Goal: Task Accomplishment & Management: Manage account settings

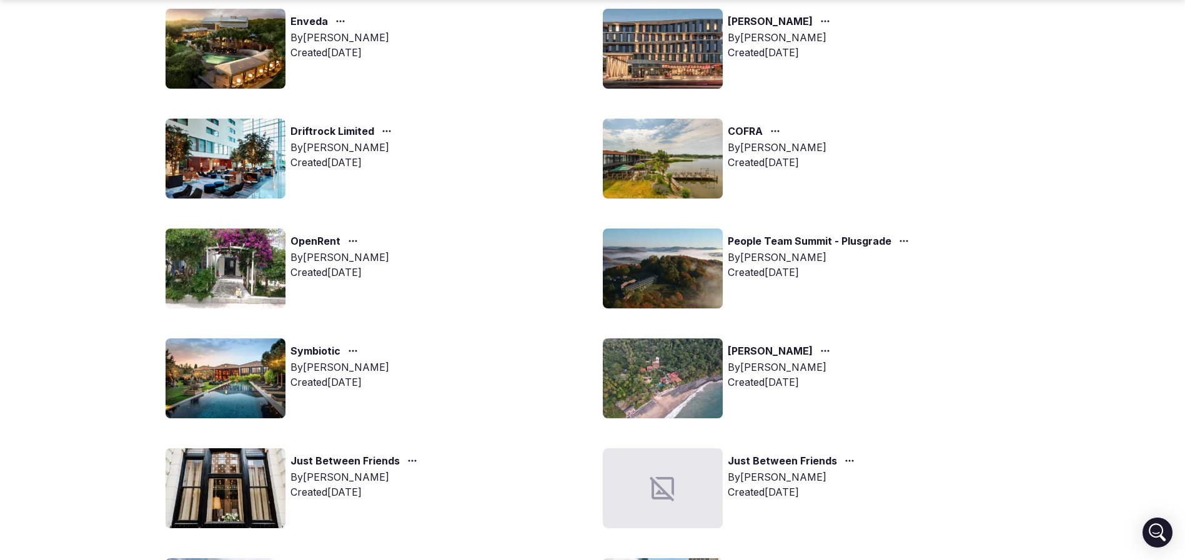
scroll to position [187, 0]
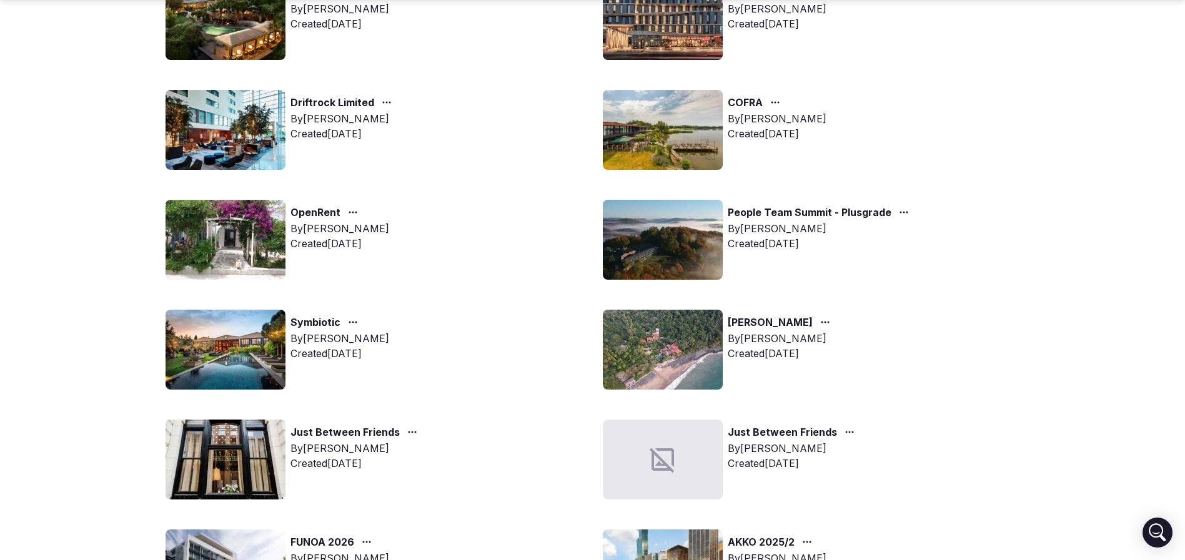
click at [201, 356] on img at bounding box center [226, 350] width 120 height 80
click at [241, 344] on img at bounding box center [226, 350] width 120 height 80
click at [214, 339] on img at bounding box center [226, 350] width 120 height 80
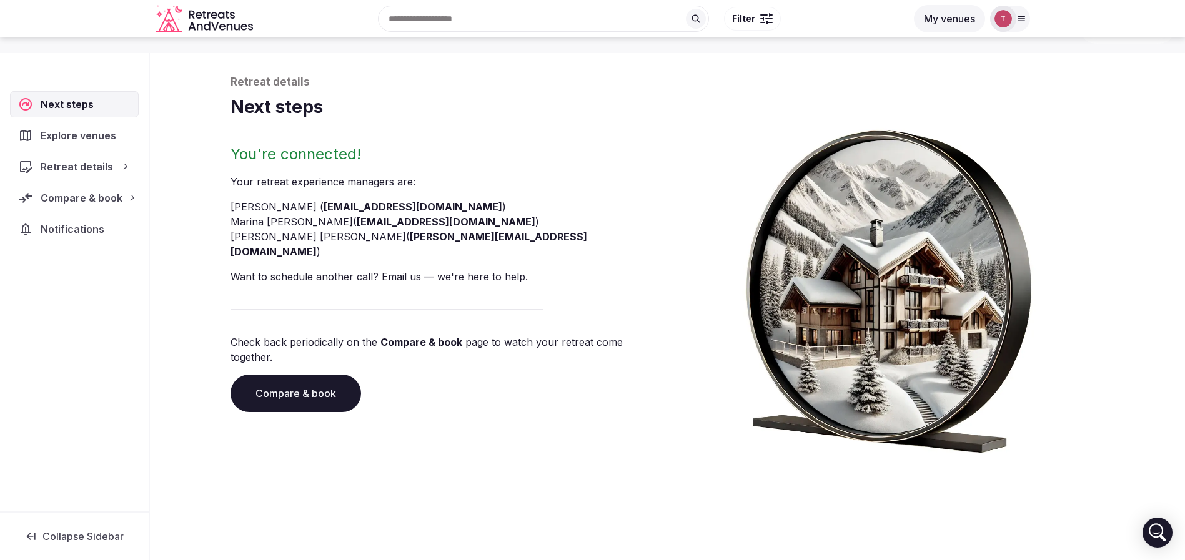
click at [214, 339] on div "Retreat details Next steps You're connected! Your retreat experience manager s …" at bounding box center [667, 302] width 1035 height 515
click at [339, 375] on link "Compare & book" at bounding box center [296, 393] width 131 height 37
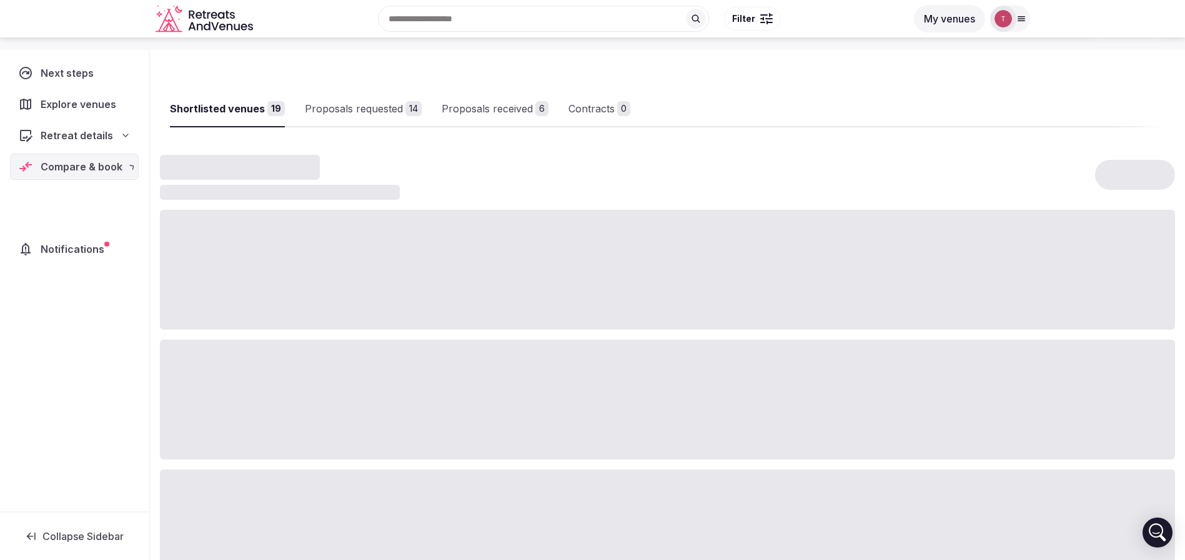
click at [339, 364] on div at bounding box center [667, 400] width 1015 height 120
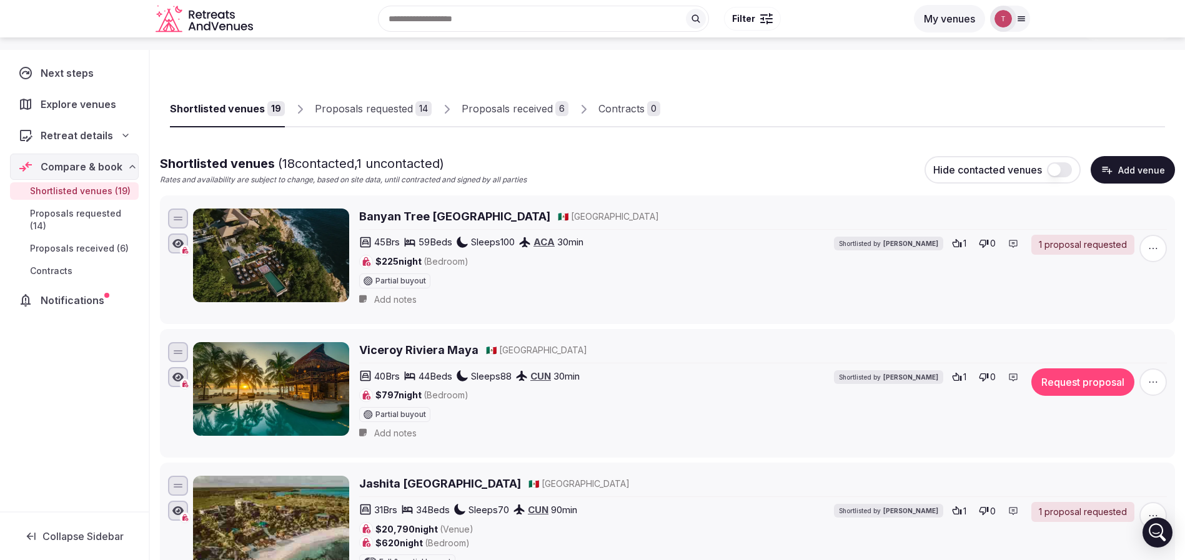
click at [361, 129] on div "Shortlisted venues 19 Proposals requested 14 Proposals received 6 Contracts 0" at bounding box center [667, 100] width 1015 height 60
click at [409, 99] on link "Proposals requested 14" at bounding box center [373, 109] width 117 height 36
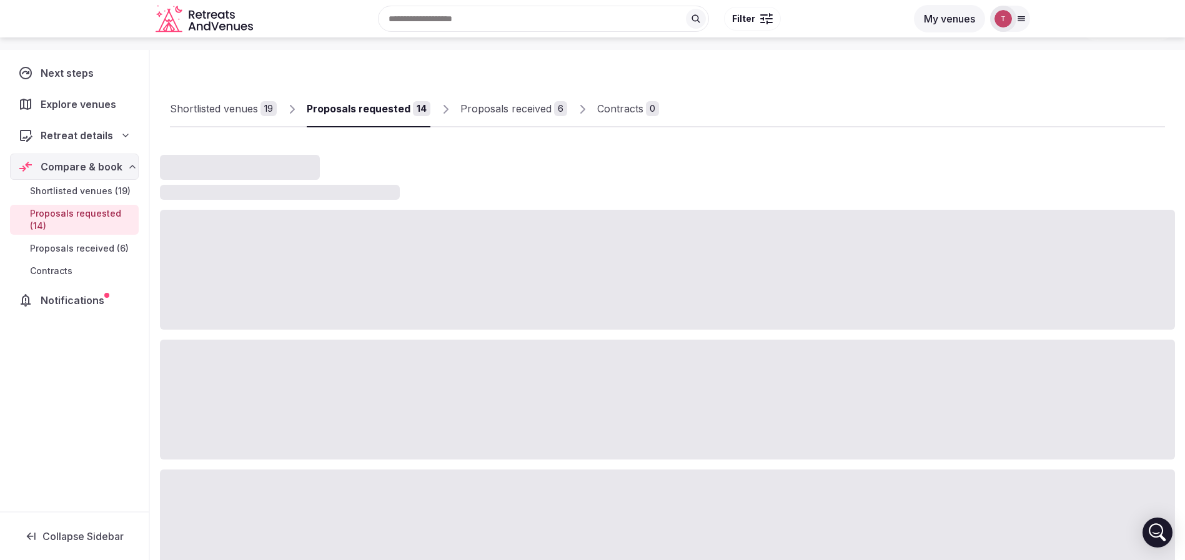
click at [527, 107] on div "Proposals received" at bounding box center [505, 108] width 91 height 15
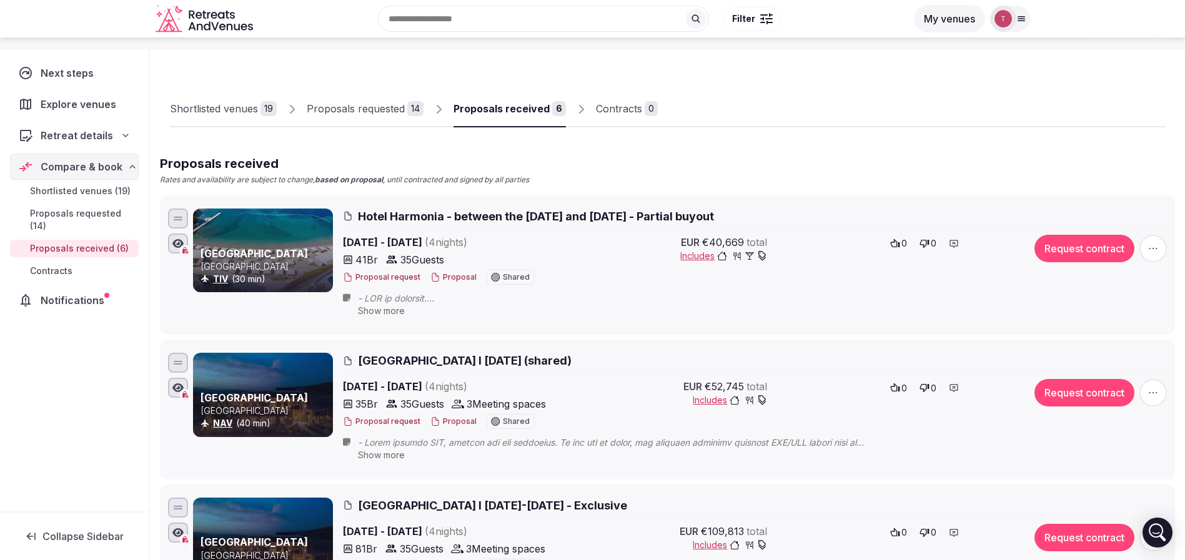
click at [529, 107] on div "Proposals received" at bounding box center [502, 108] width 96 height 15
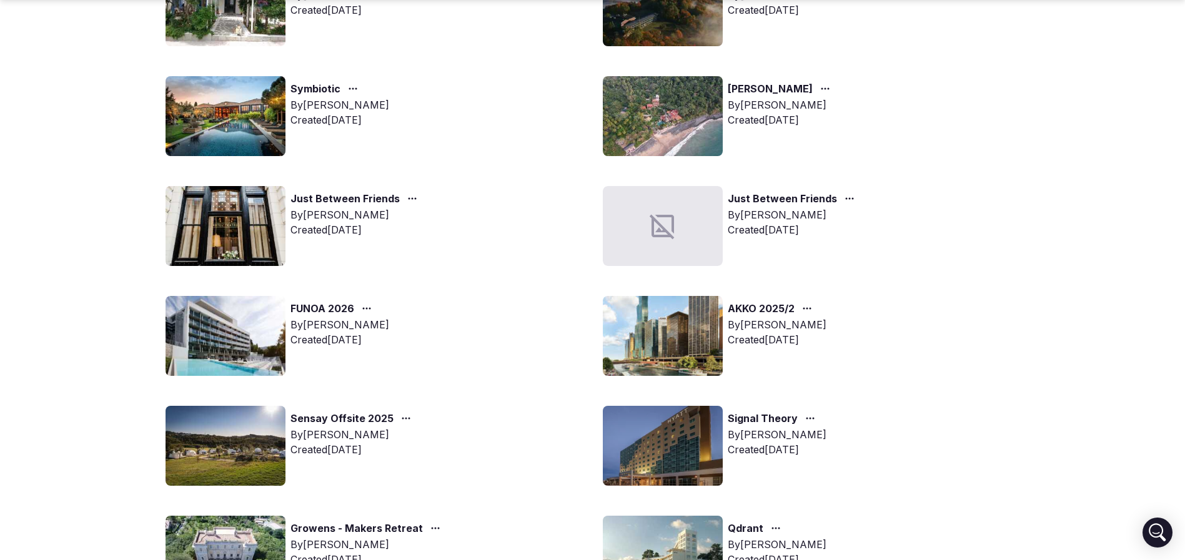
scroll to position [469, 0]
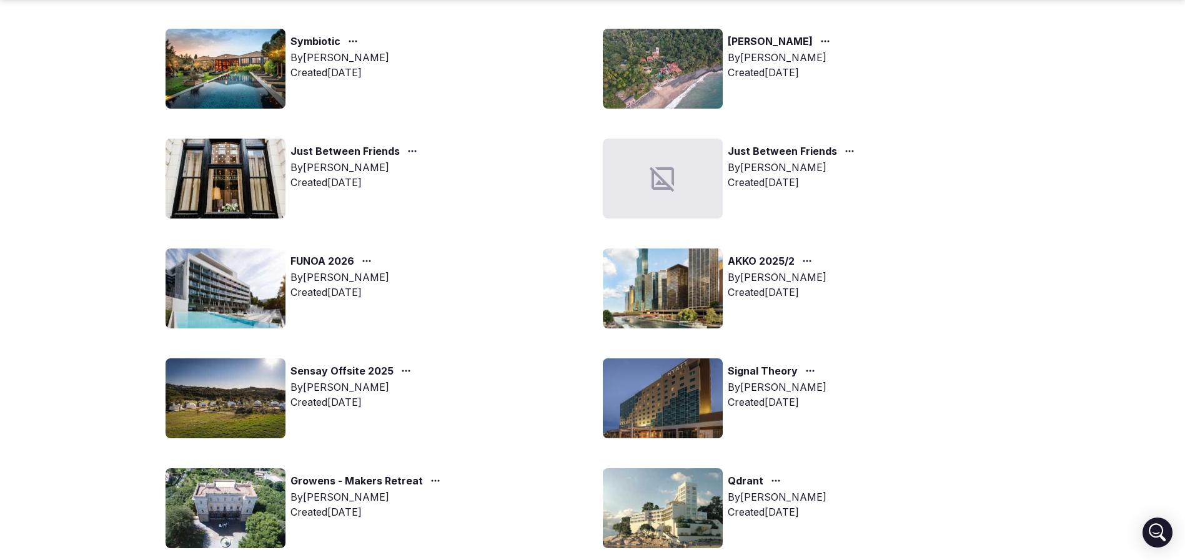
click at [642, 284] on img at bounding box center [663, 289] width 120 height 80
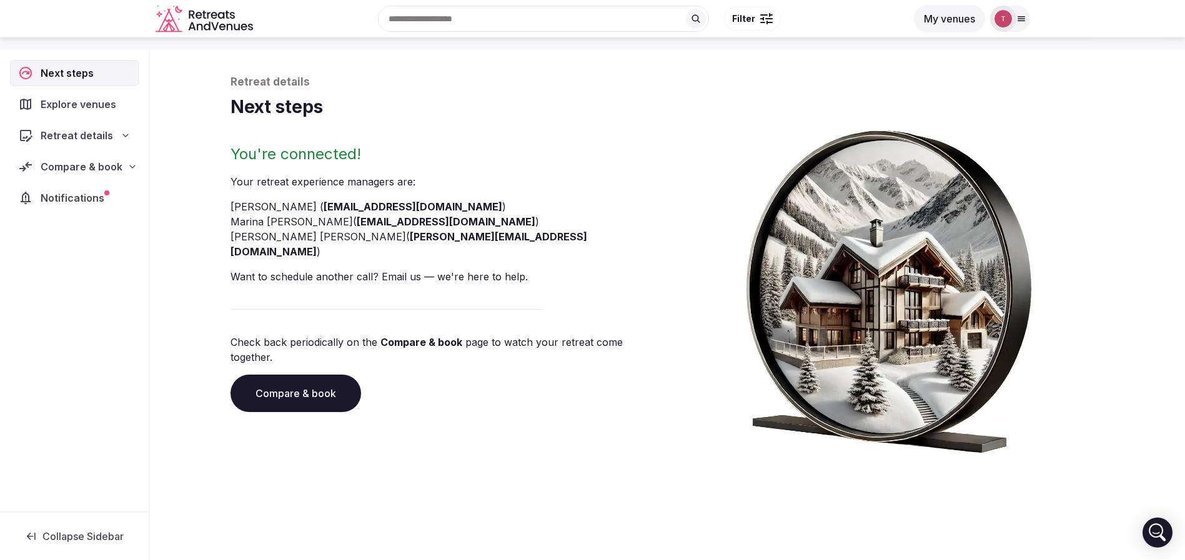
click at [293, 375] on link "Compare & book" at bounding box center [296, 393] width 131 height 37
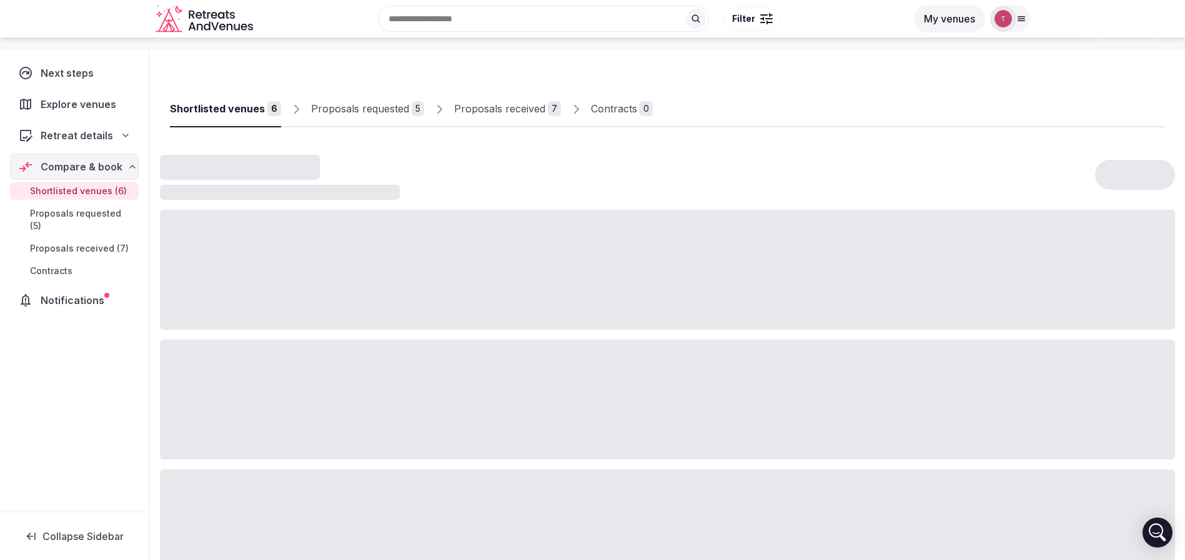
click at [522, 114] on div "Proposals received" at bounding box center [499, 108] width 91 height 15
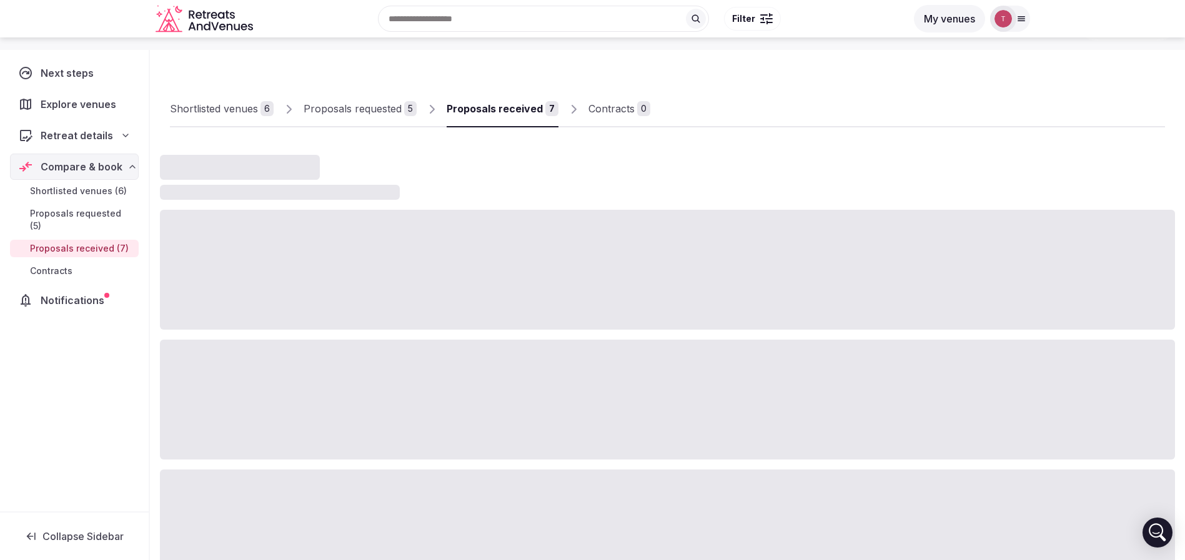
click at [522, 114] on div "Proposals received" at bounding box center [495, 108] width 96 height 15
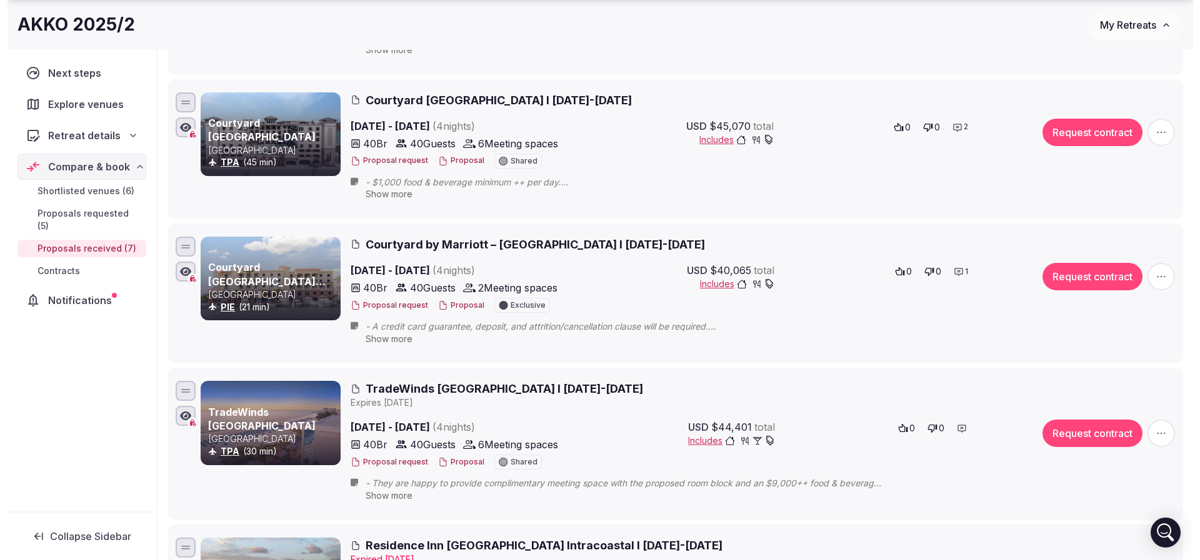
scroll to position [699, 0]
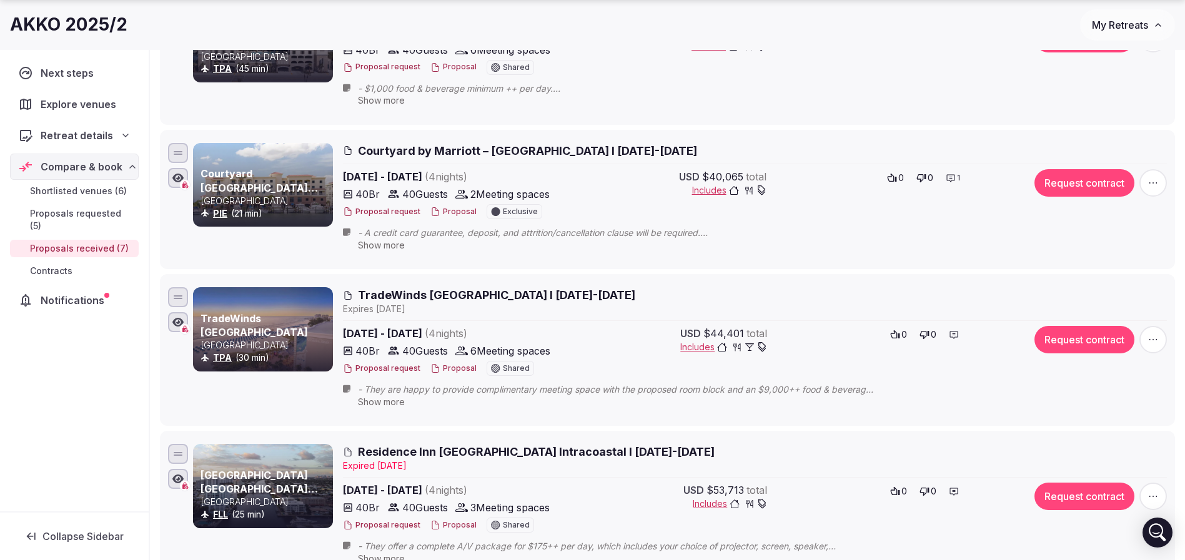
click at [460, 367] on button "Proposal" at bounding box center [454, 369] width 46 height 11
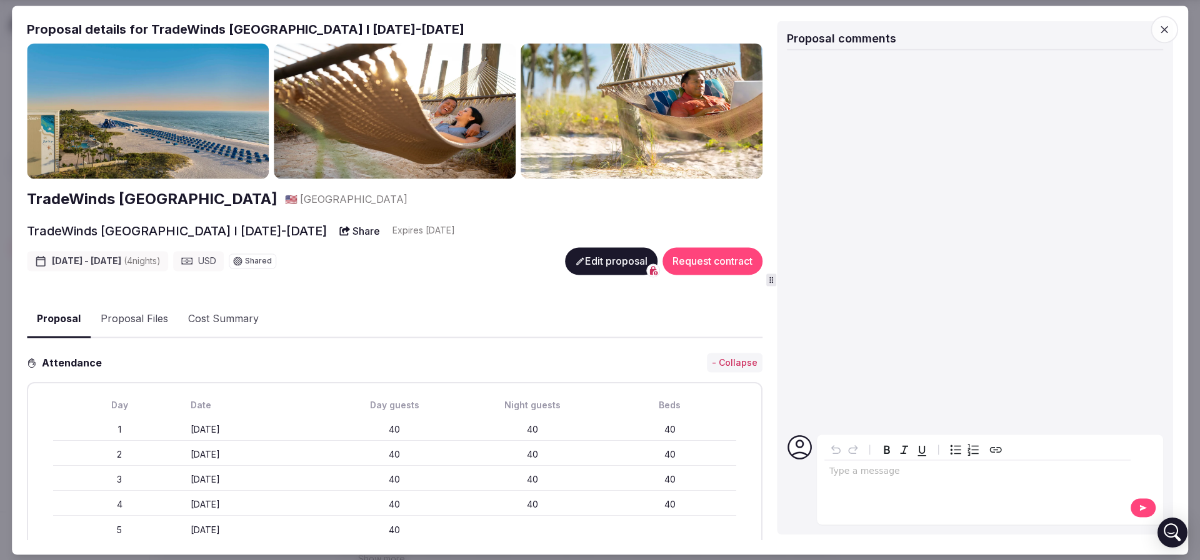
click at [600, 264] on button "Edit proposal" at bounding box center [611, 260] width 92 height 27
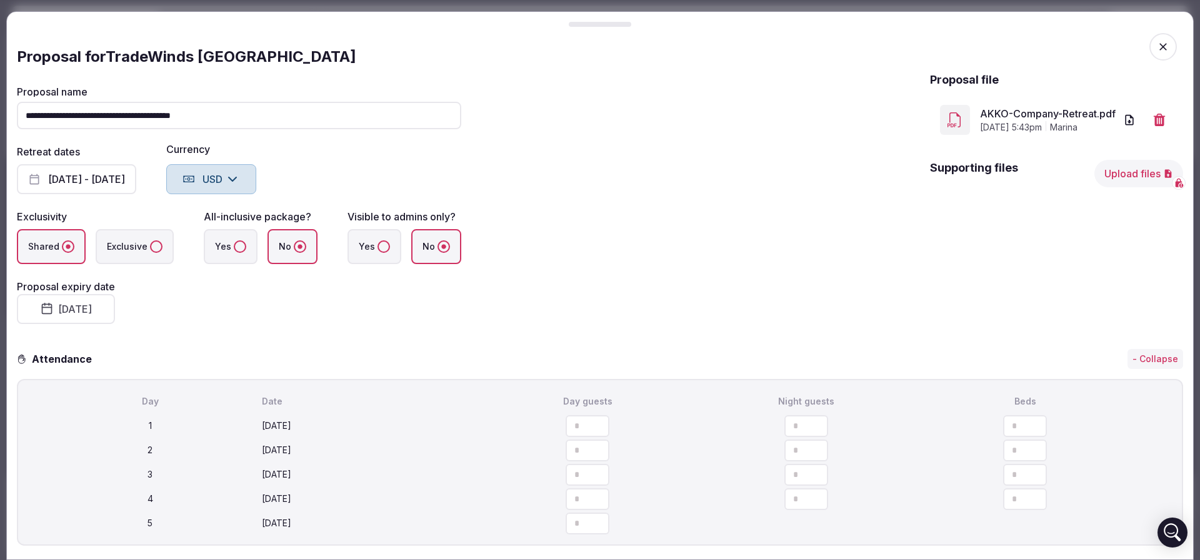
click at [1118, 177] on button "Upload files" at bounding box center [1138, 173] width 89 height 27
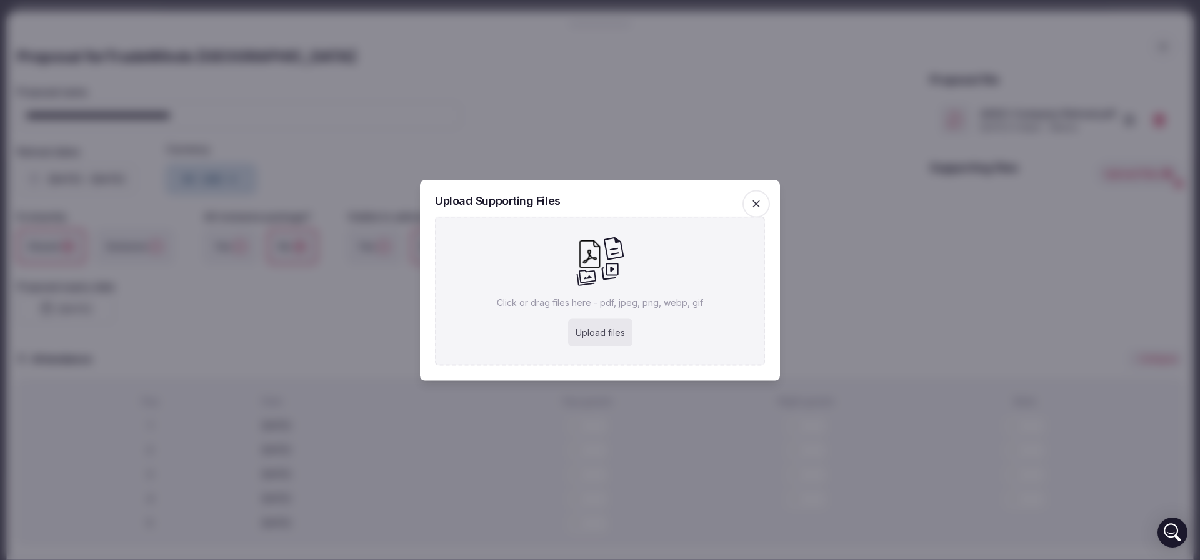
click at [597, 336] on div "Upload files" at bounding box center [600, 332] width 64 height 27
type input "**********"
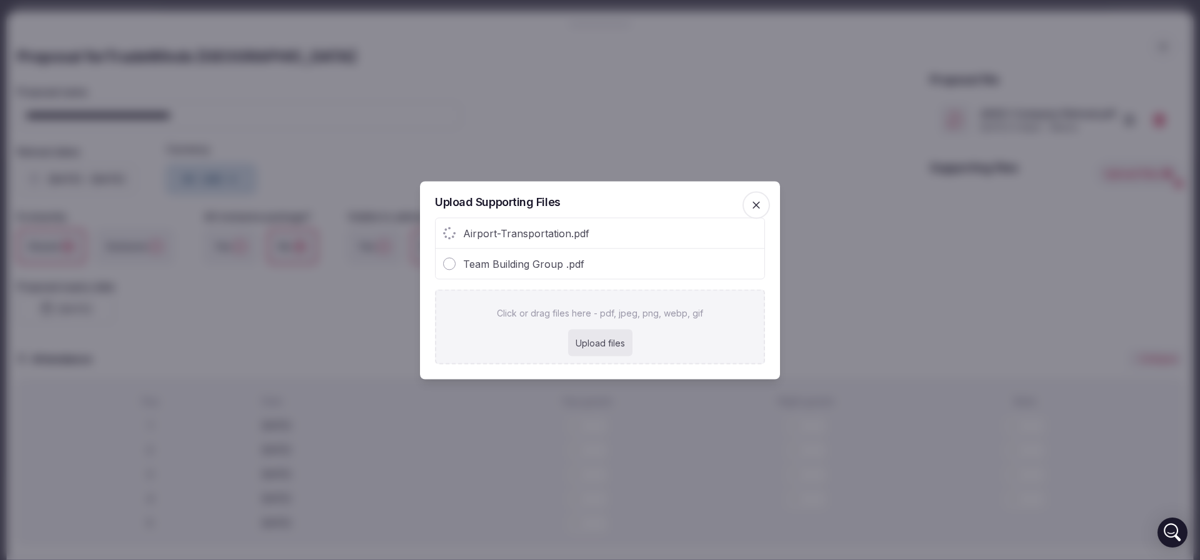
click at [732, 327] on div "Click or drag files here - pdf, jpeg, png, webp, gif Upload files" at bounding box center [600, 326] width 330 height 75
click at [755, 195] on span "button" at bounding box center [755, 204] width 27 height 27
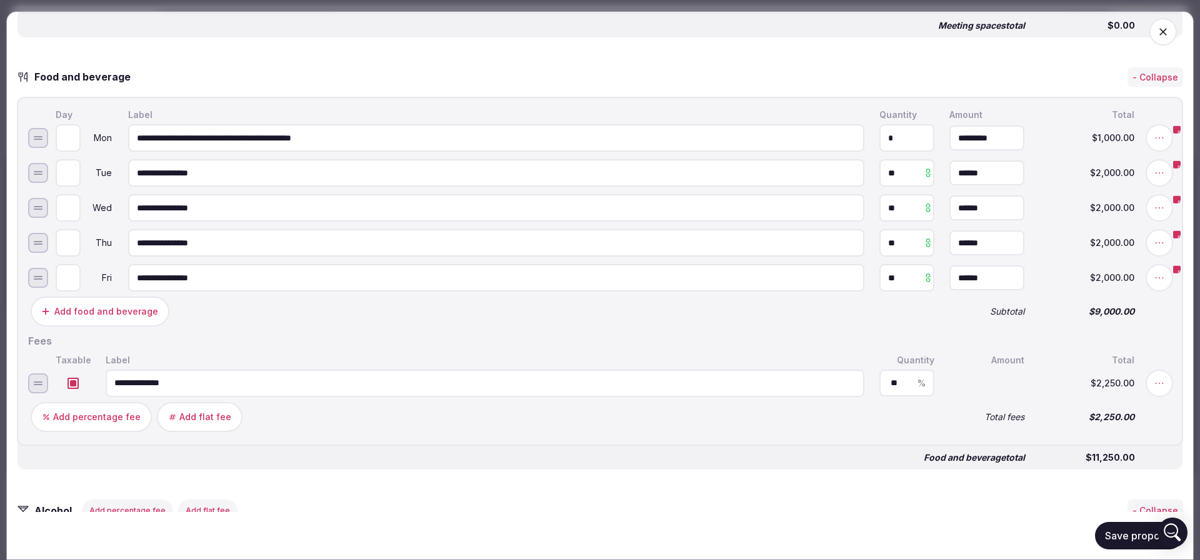
scroll to position [1406, 0]
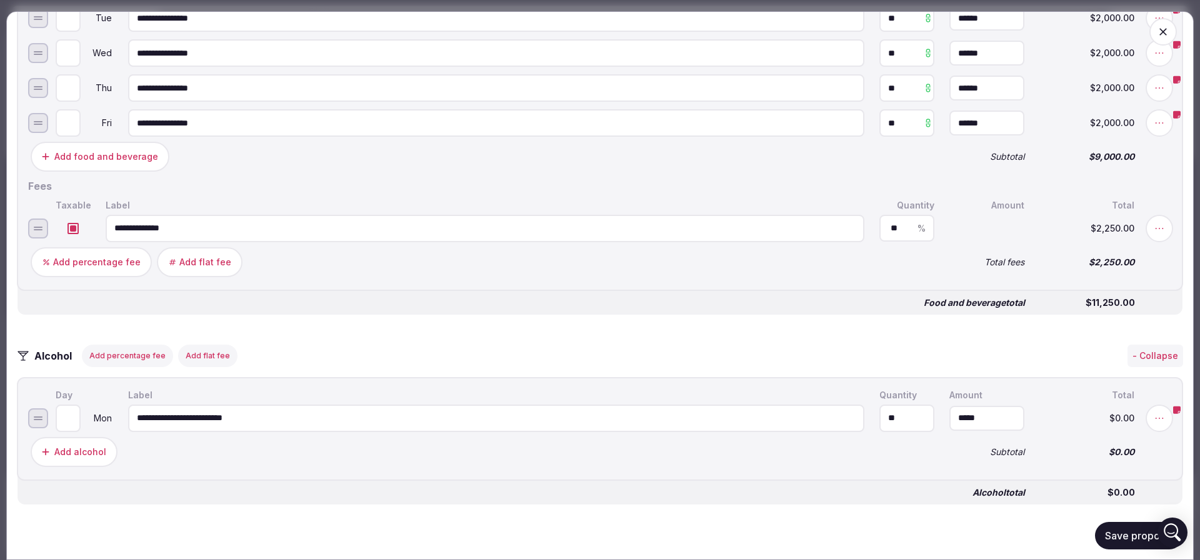
click at [1104, 539] on button "Save proposal" at bounding box center [1139, 535] width 88 height 27
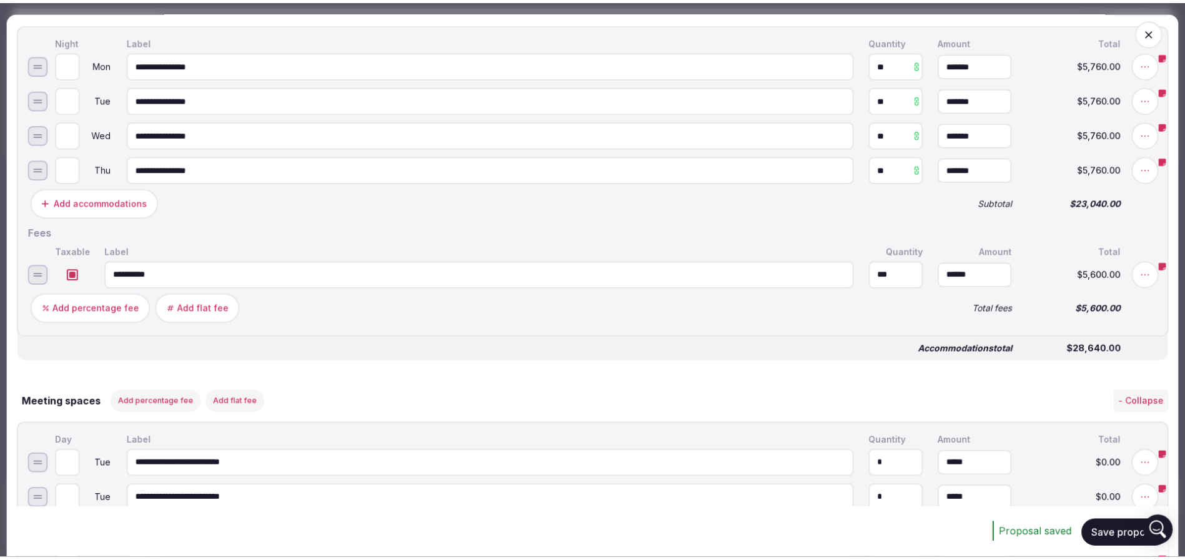
scroll to position [0, 0]
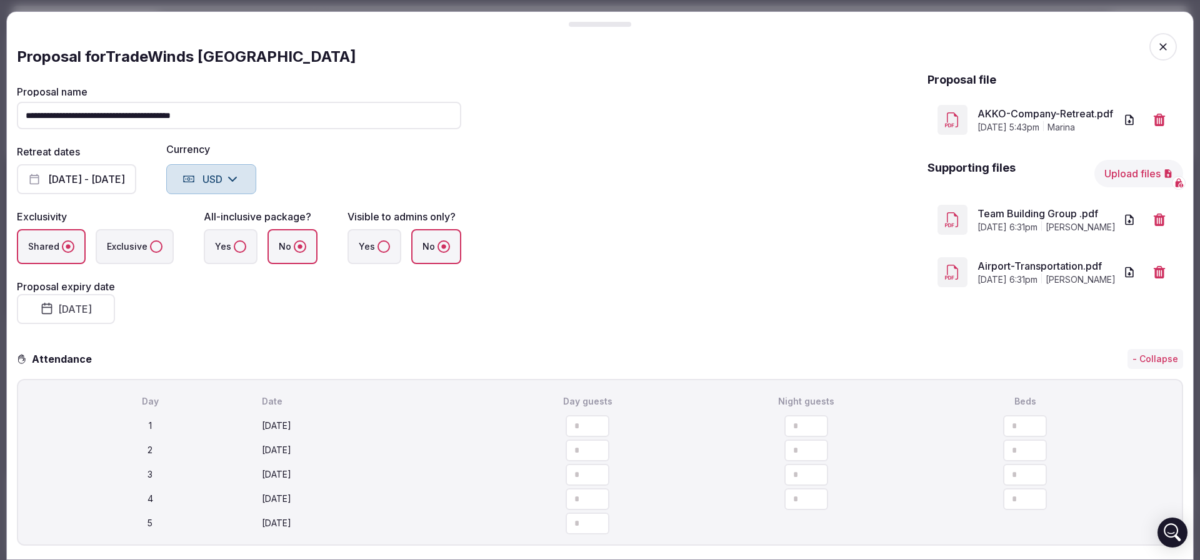
click at [1149, 54] on span "button" at bounding box center [1162, 46] width 27 height 27
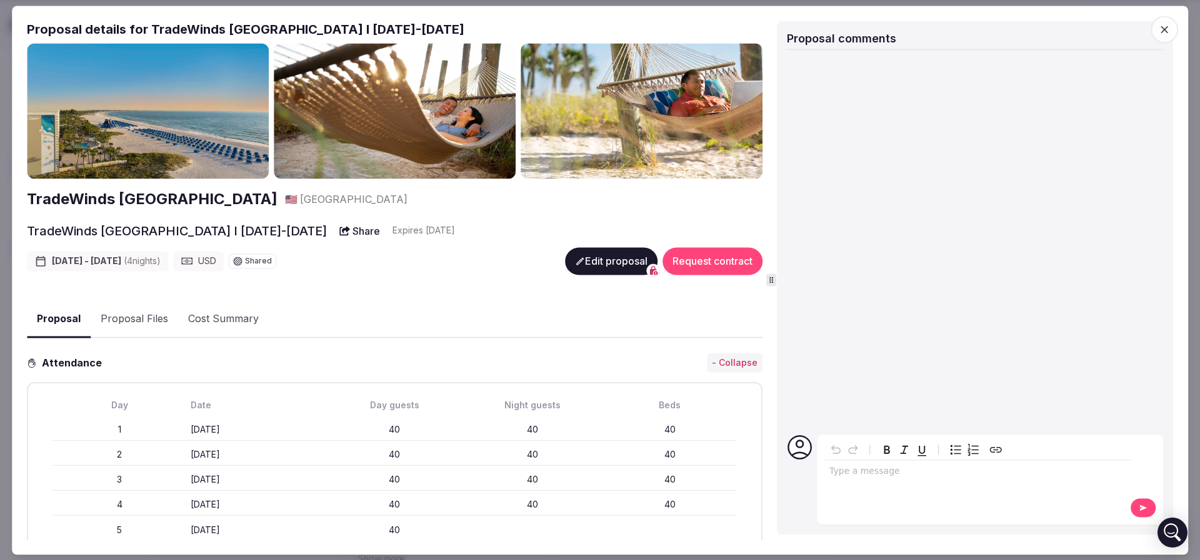
click at [1162, 36] on span "button" at bounding box center [1163, 29] width 27 height 27
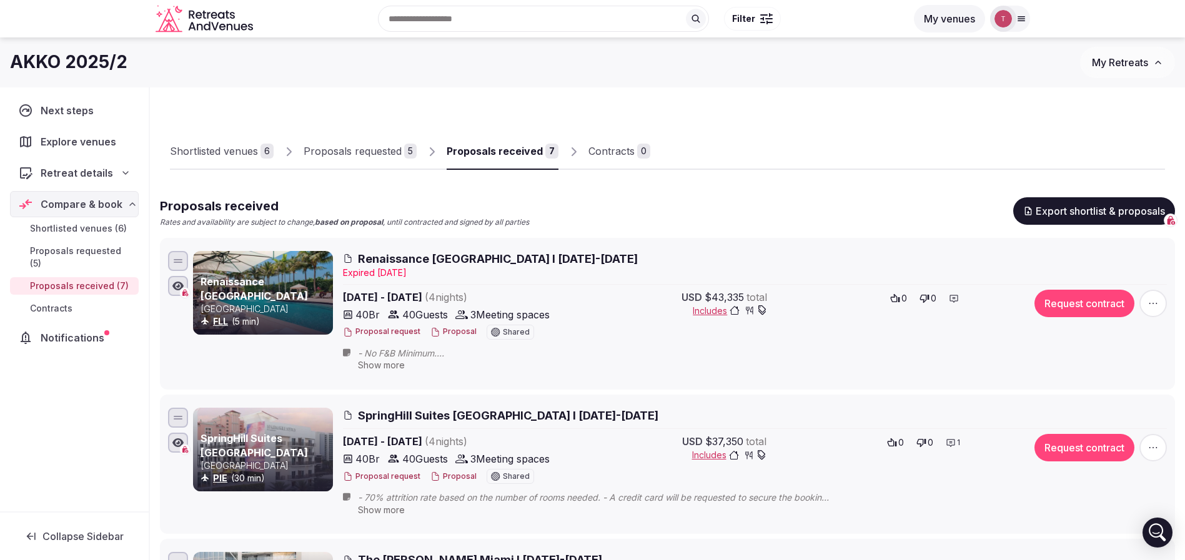
click at [247, 158] on div "Shortlisted venues" at bounding box center [214, 151] width 88 height 15
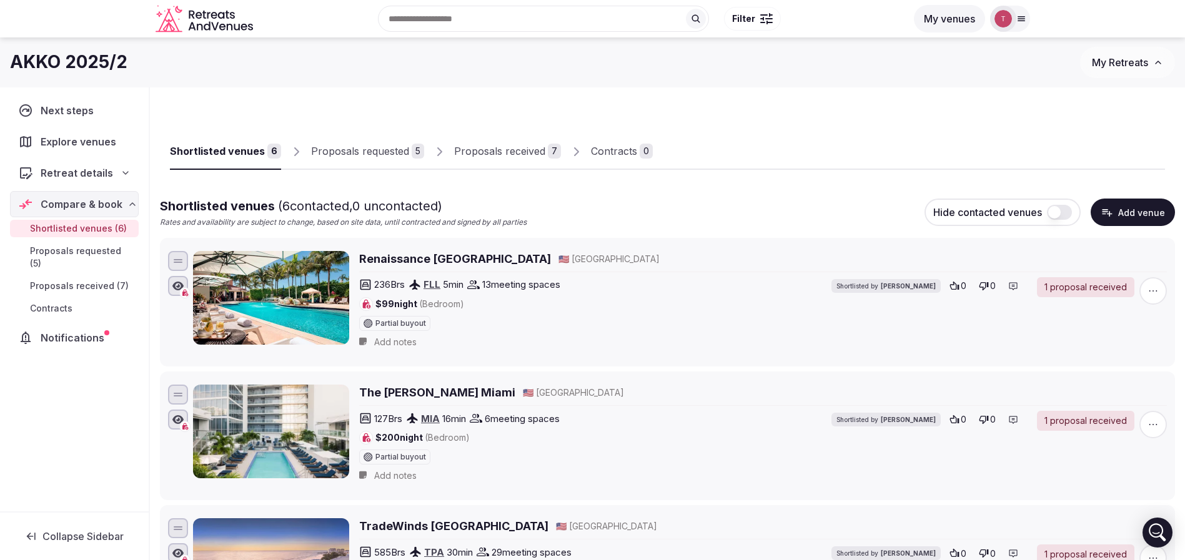
click at [340, 163] on link "Proposals requested 5" at bounding box center [367, 152] width 113 height 36
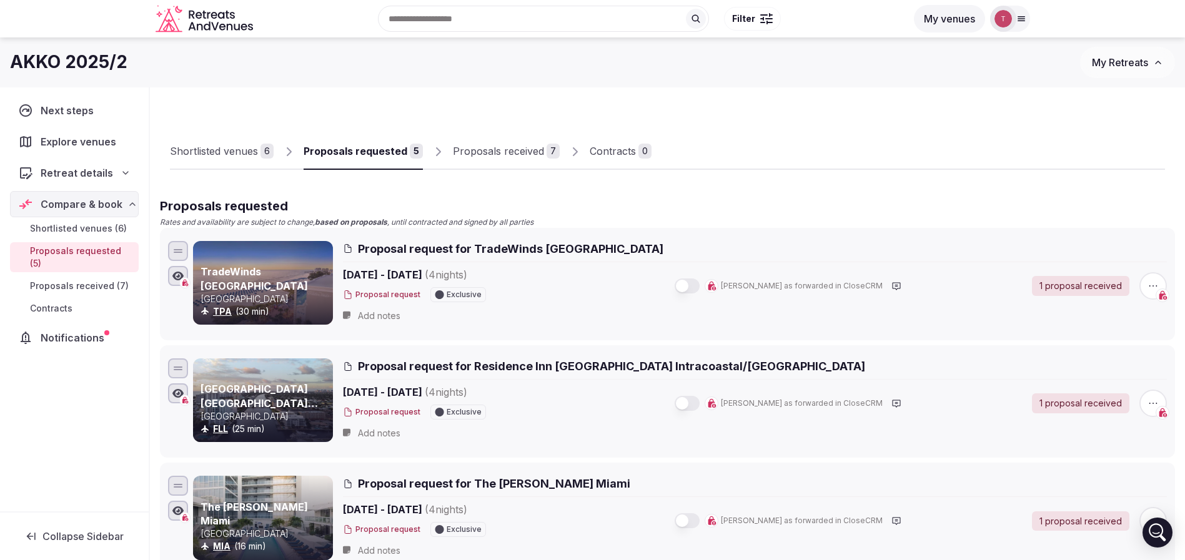
click at [484, 140] on link "Proposals received 7" at bounding box center [506, 152] width 107 height 36
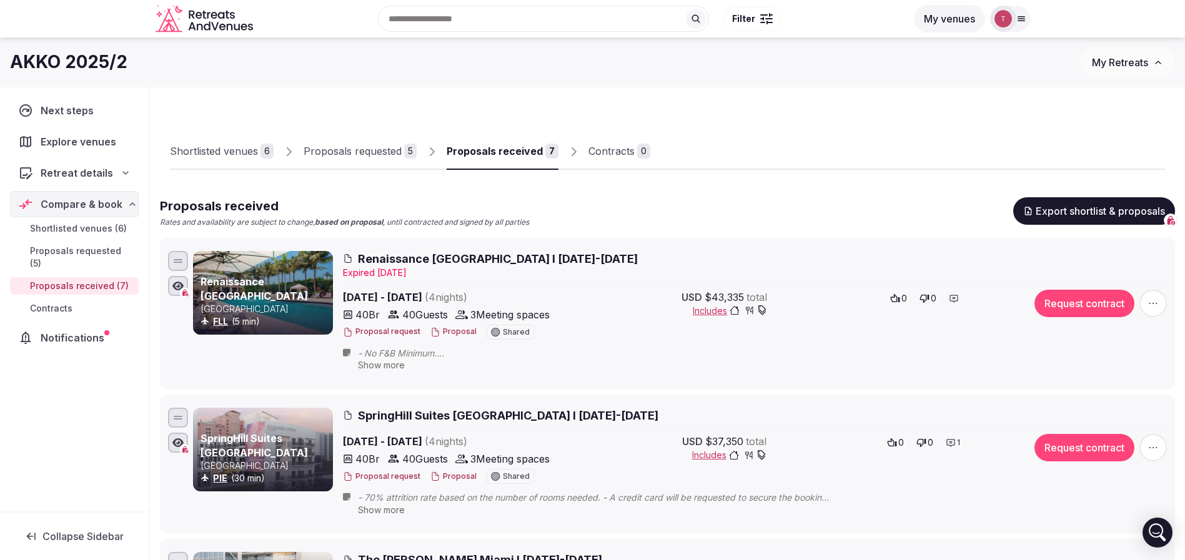
click at [391, 144] on div "Proposals requested" at bounding box center [353, 151] width 98 height 15
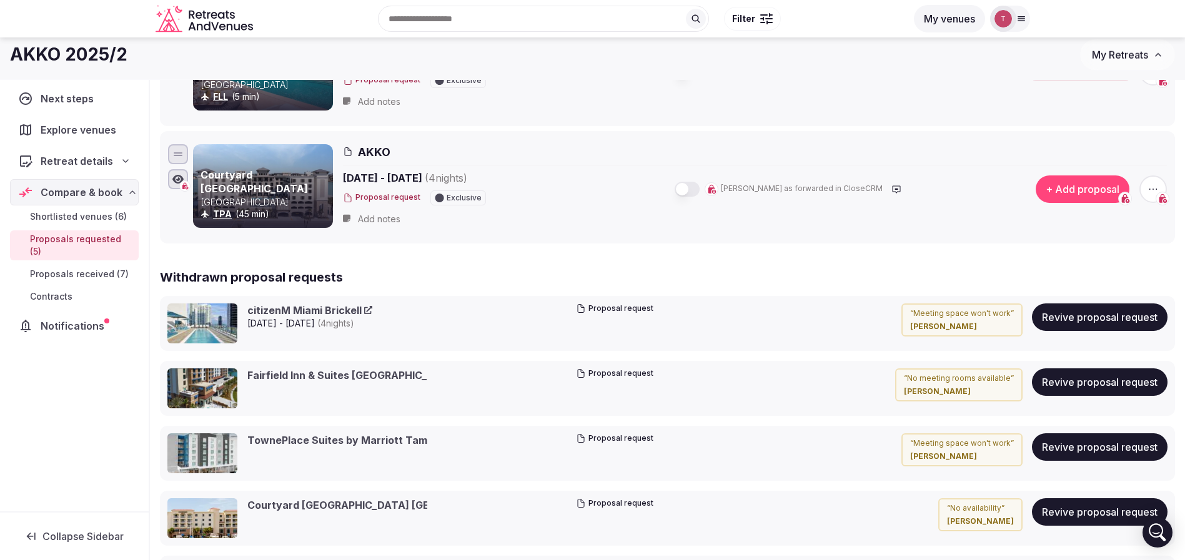
scroll to position [562, 0]
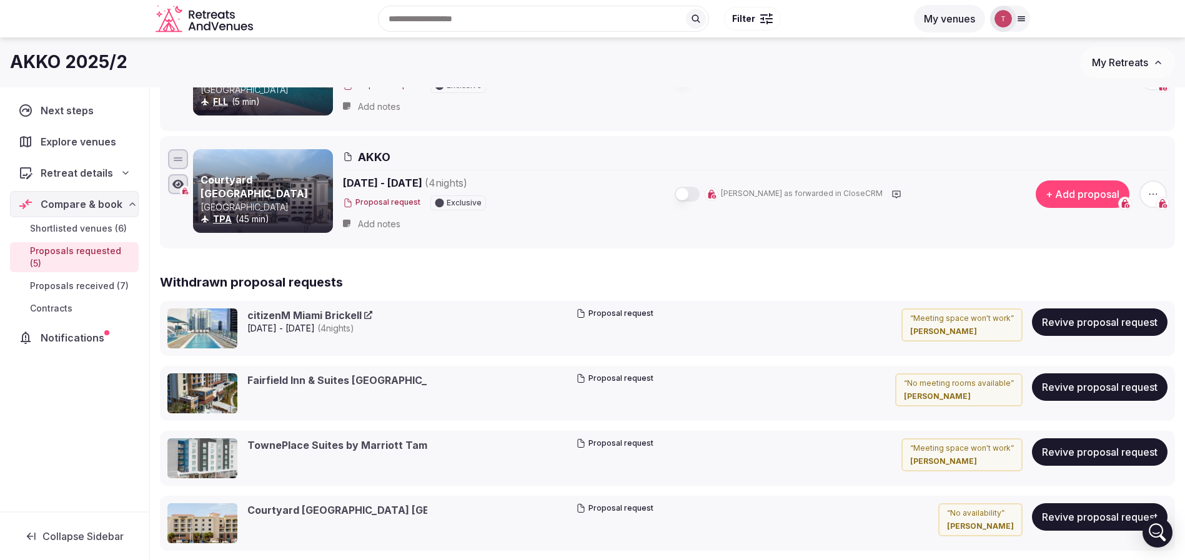
click at [1157, 194] on icon "button" at bounding box center [1154, 194] width 8 height 1
click at [1103, 122] on button "Withdraw proposal request" at bounding box center [1106, 118] width 143 height 20
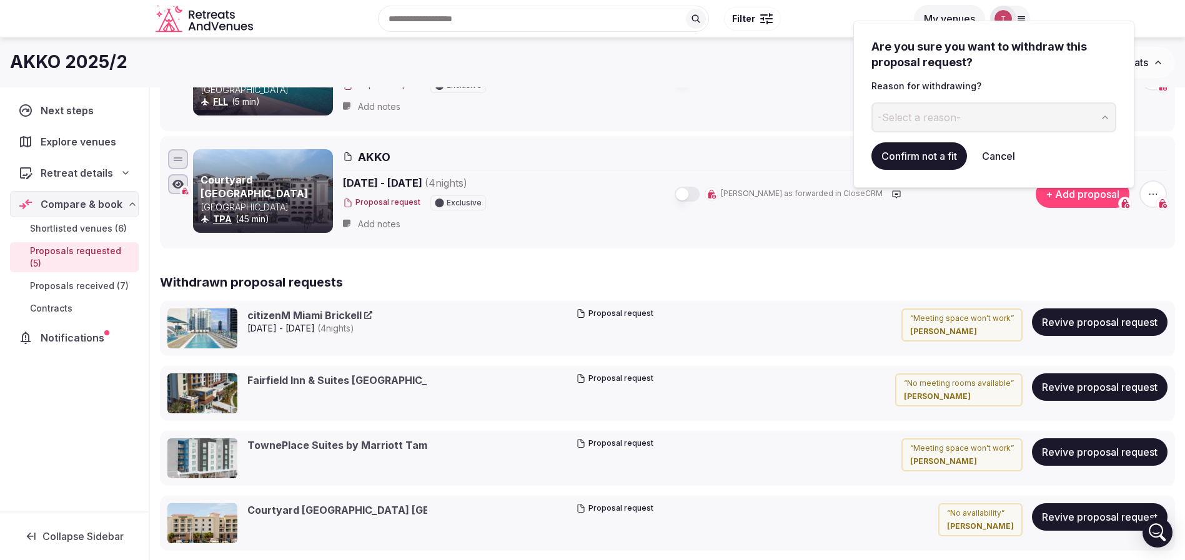
click at [988, 108] on button "-Select a reason-" at bounding box center [994, 117] width 245 height 30
click at [925, 148] on button "Confirm not a fit" at bounding box center [920, 155] width 96 height 27
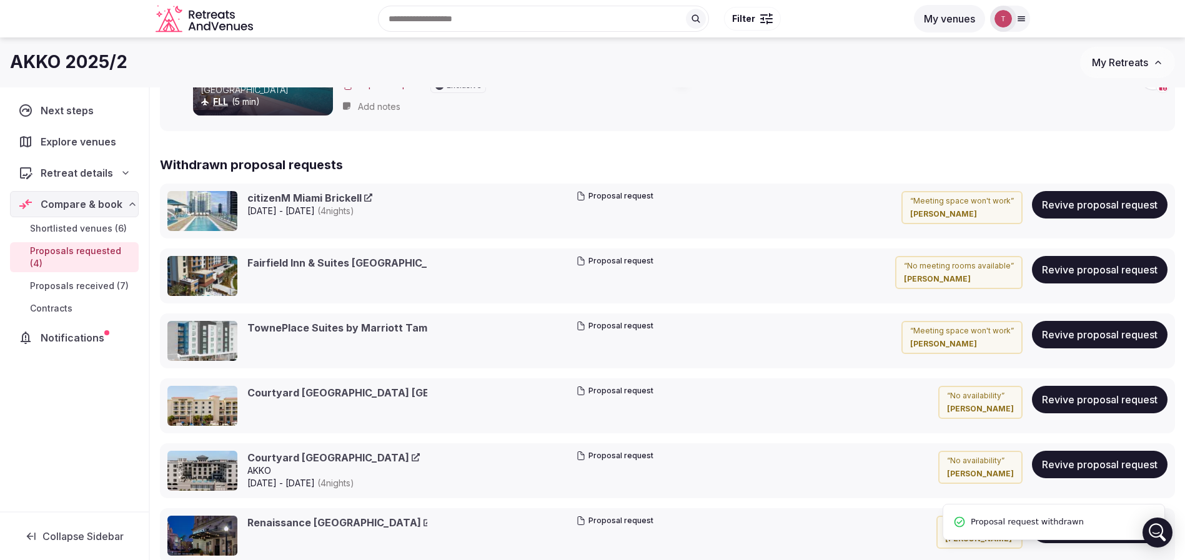
scroll to position [0, 0]
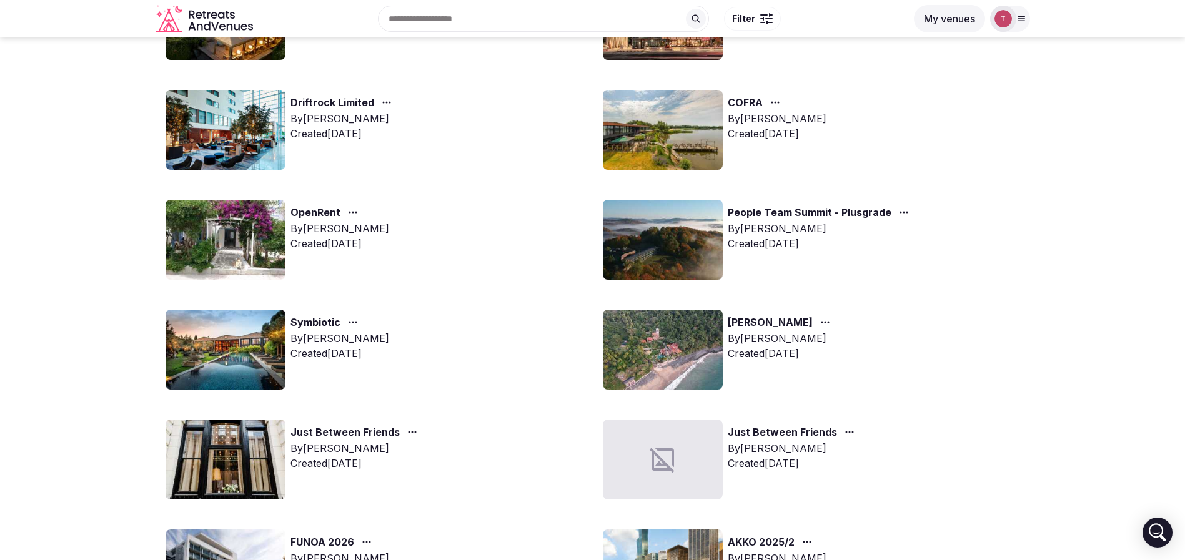
scroll to position [94, 0]
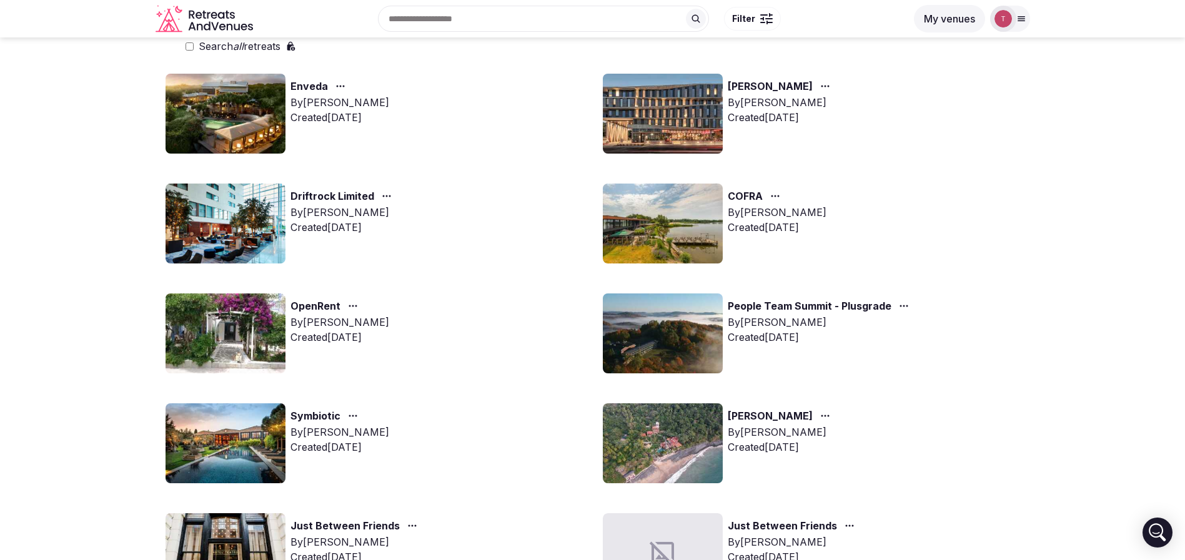
click at [259, 451] on img at bounding box center [226, 444] width 120 height 80
click at [228, 441] on img at bounding box center [226, 444] width 120 height 80
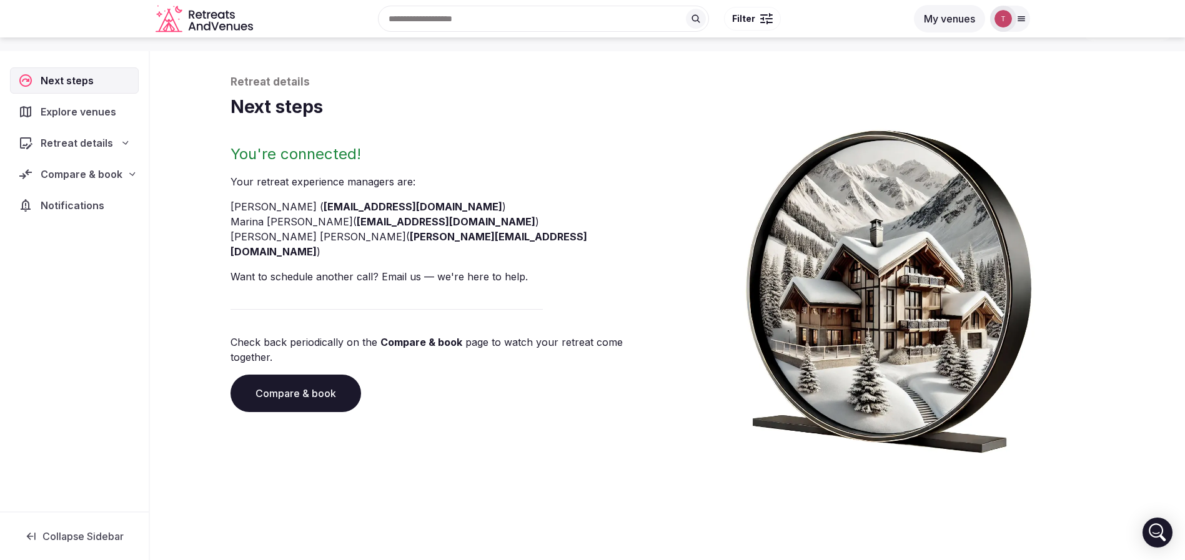
click at [229, 427] on div "Retreat details Next steps You're connected! Your retreat experience manager s …" at bounding box center [668, 274] width 900 height 459
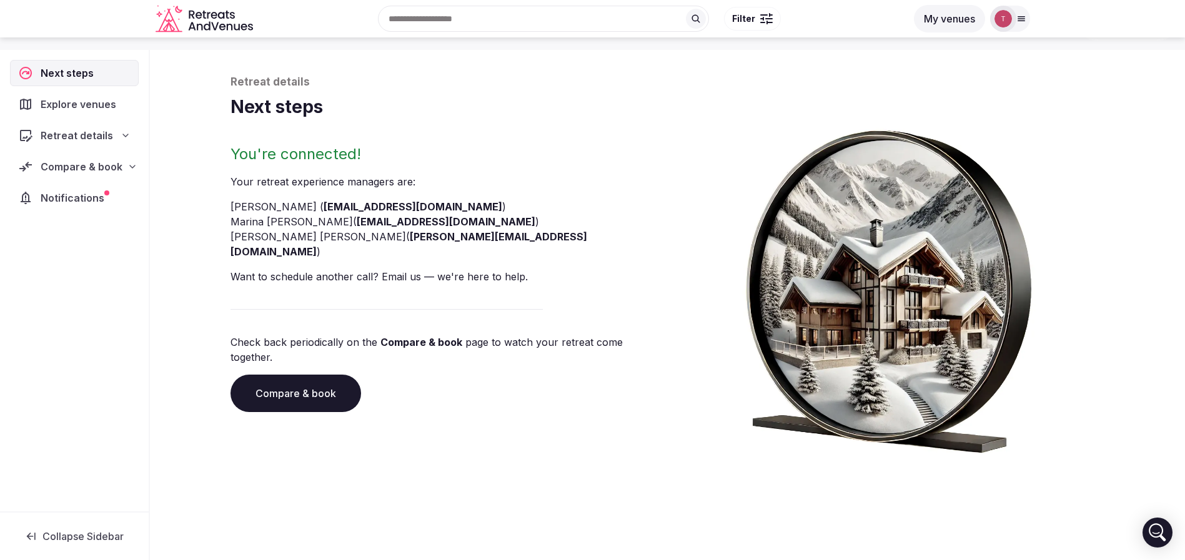
click at [264, 375] on link "Compare & book" at bounding box center [296, 393] width 131 height 37
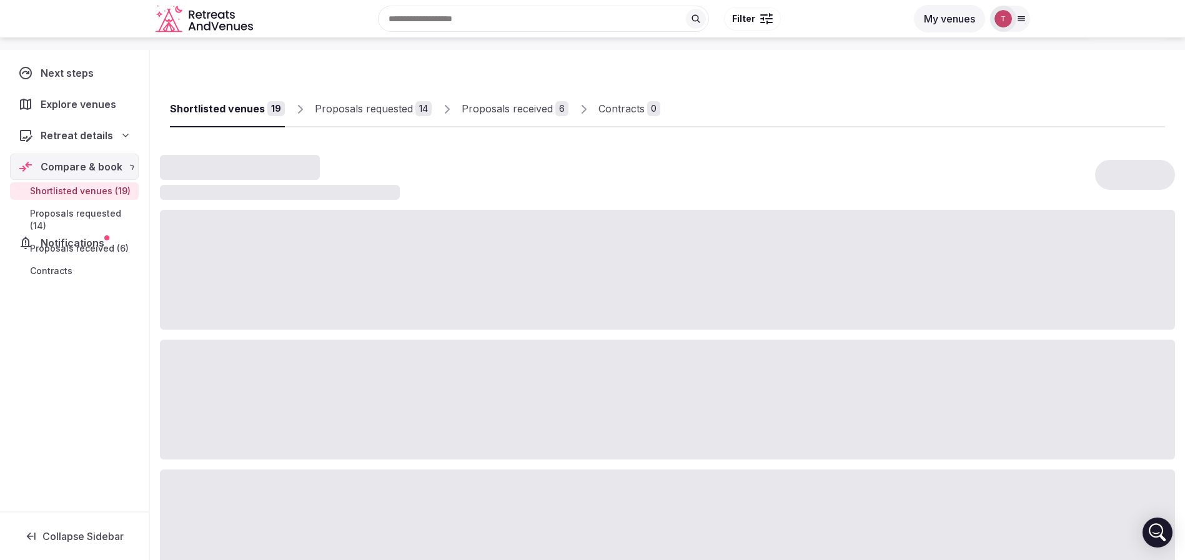
click at [264, 363] on div at bounding box center [667, 400] width 1015 height 120
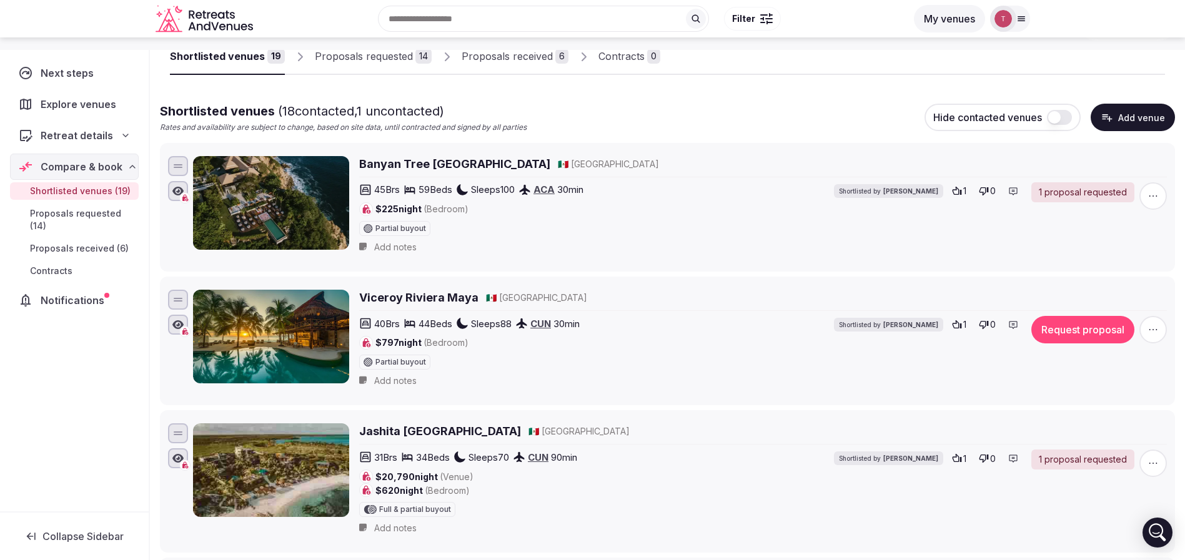
scroll to position [136, 0]
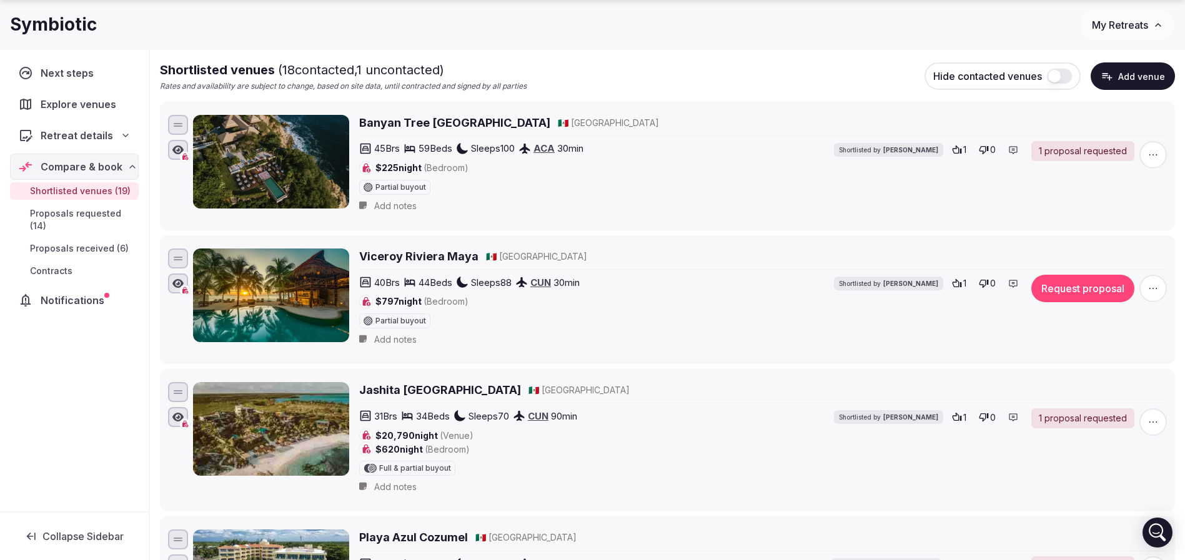
click at [1153, 289] on icon "button" at bounding box center [1153, 288] width 12 height 12
click at [1133, 213] on button "Mark as not a fit" at bounding box center [1120, 213] width 104 height 20
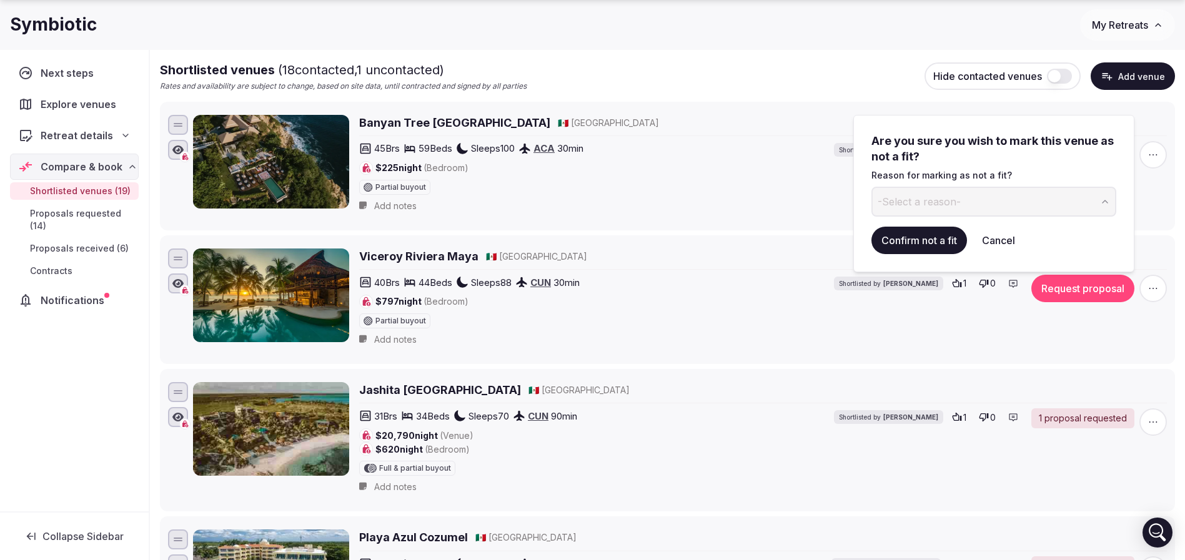
click at [972, 197] on button "-Select a reason-" at bounding box center [994, 202] width 245 height 30
click at [946, 232] on button "Confirm not a fit" at bounding box center [920, 240] width 96 height 27
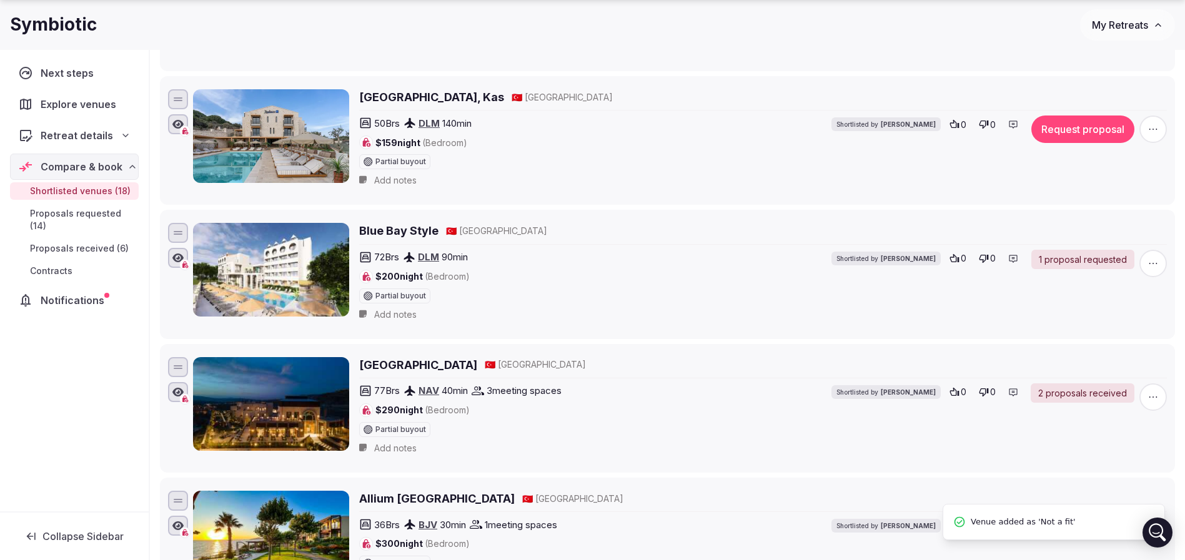
scroll to position [1261, 0]
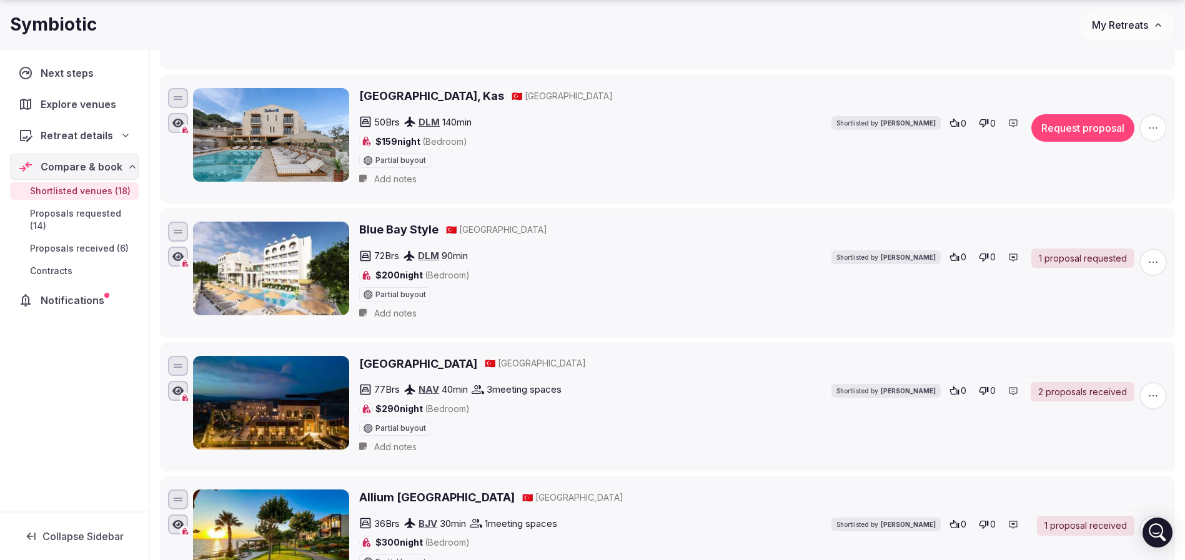
click at [1163, 121] on span "button" at bounding box center [1153, 127] width 27 height 27
click at [1081, 211] on button "Mark as not a fit" at bounding box center [1120, 216] width 104 height 20
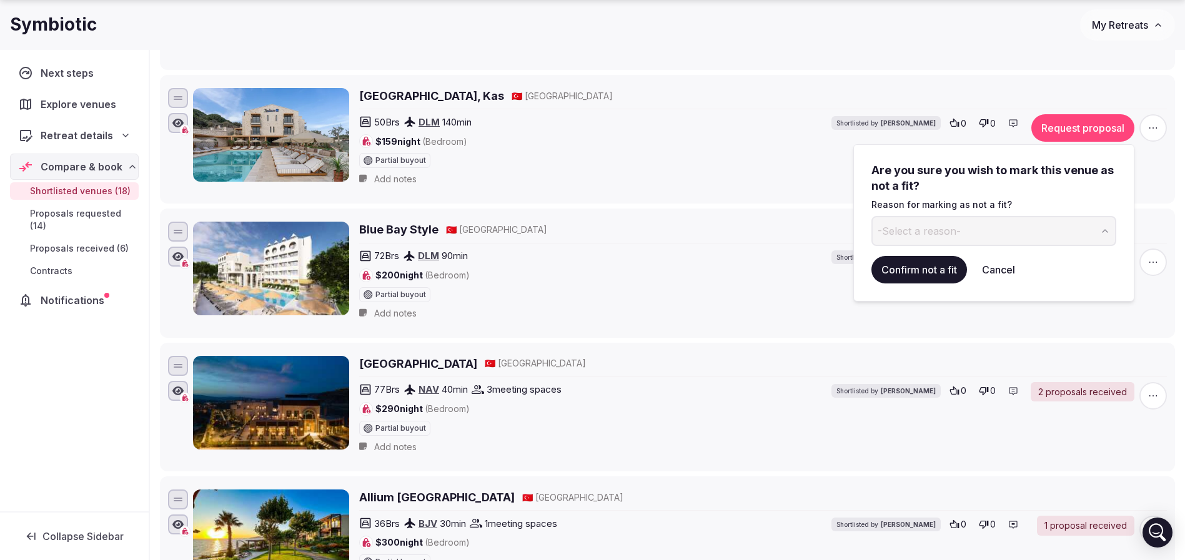
click at [993, 237] on button "-Select a reason-" at bounding box center [994, 231] width 245 height 30
click at [909, 261] on button "Confirm not a fit" at bounding box center [920, 269] width 96 height 27
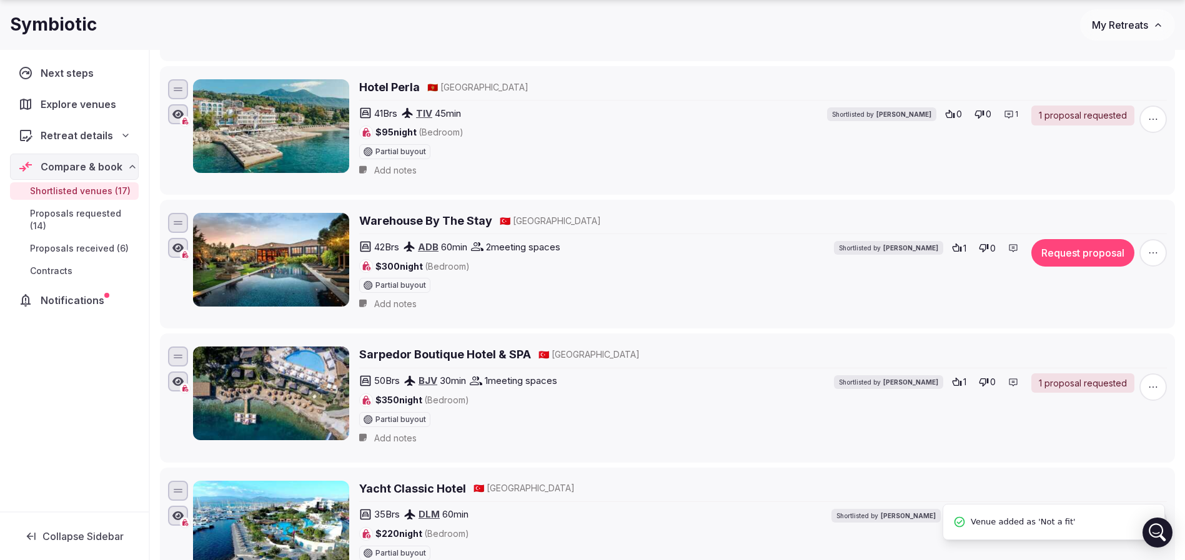
scroll to position [1917, 0]
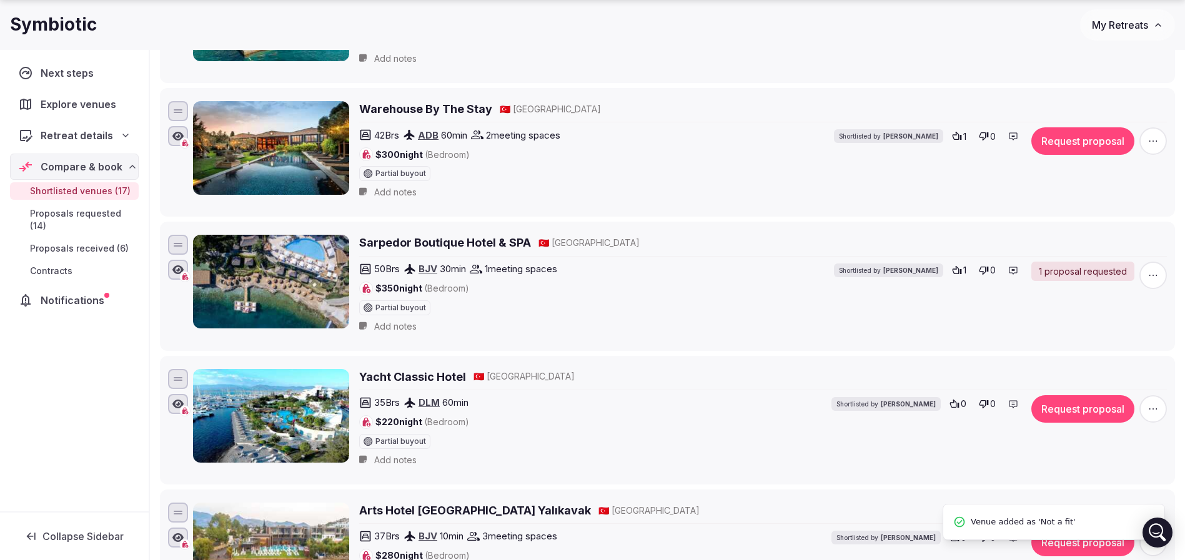
click at [1156, 142] on icon "button" at bounding box center [1153, 141] width 12 height 12
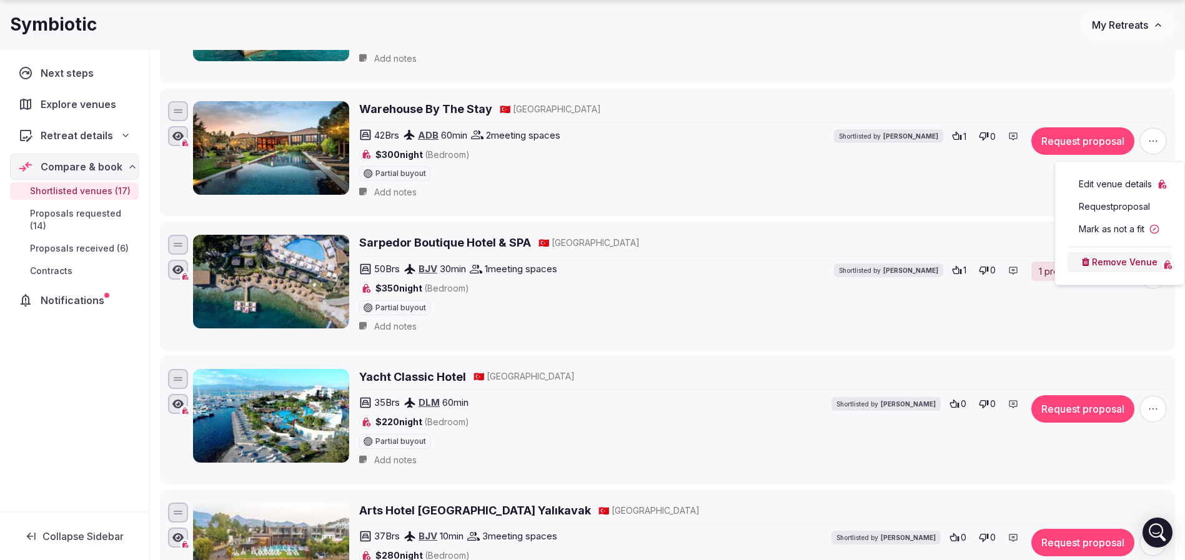
click at [1095, 234] on button "Mark as not a fit" at bounding box center [1120, 229] width 104 height 20
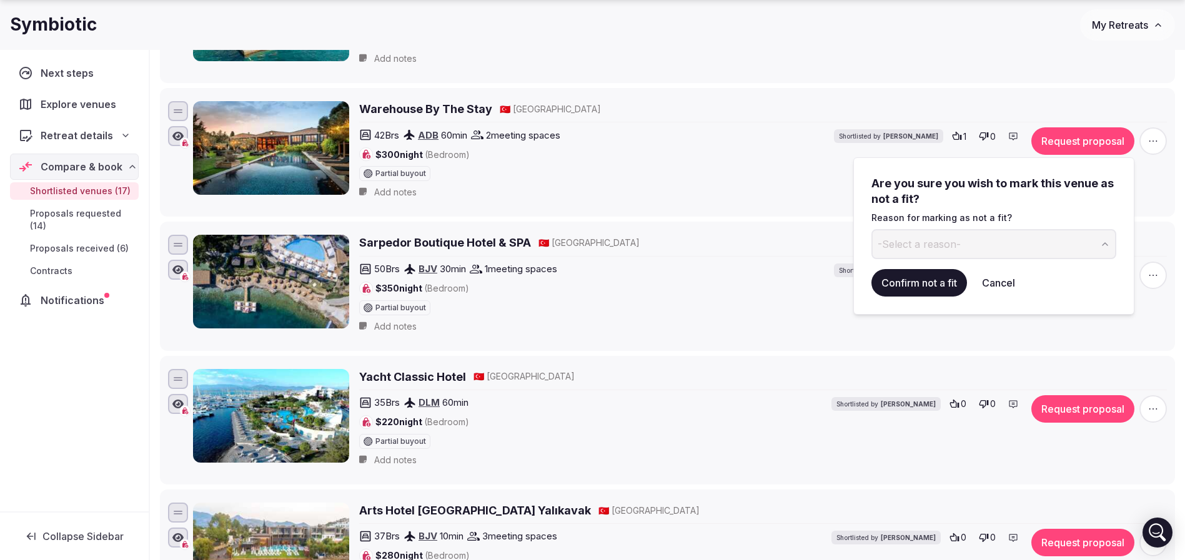
click at [980, 234] on button "-Select a reason-" at bounding box center [994, 244] width 245 height 30
click at [935, 253] on input at bounding box center [984, 244] width 224 height 30
type input "**********"
click at [937, 269] on button "Confirm not a fit" at bounding box center [920, 282] width 96 height 27
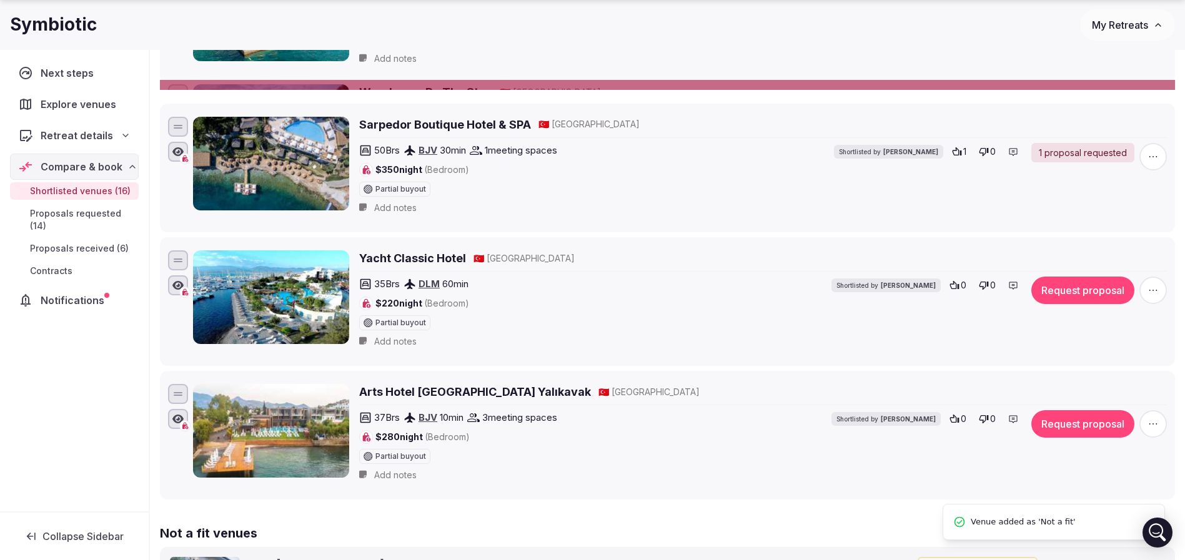
scroll to position [0, 0]
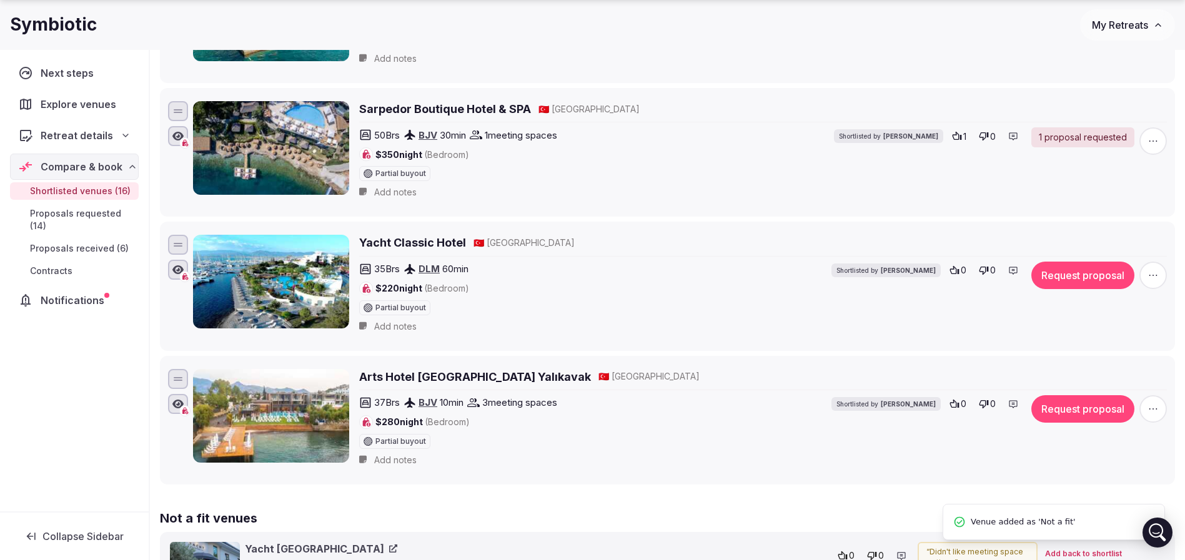
click at [1156, 281] on span "button" at bounding box center [1153, 275] width 27 height 27
click at [1102, 202] on button "Mark as not a fit" at bounding box center [1120, 199] width 104 height 20
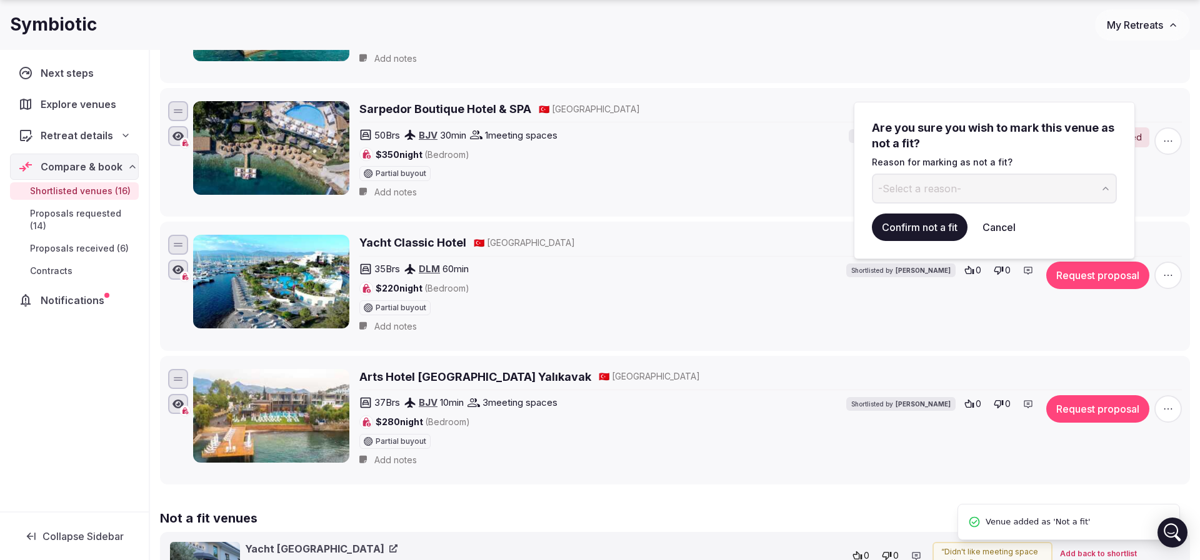
click at [962, 189] on button "-Select a reason-" at bounding box center [994, 189] width 245 height 30
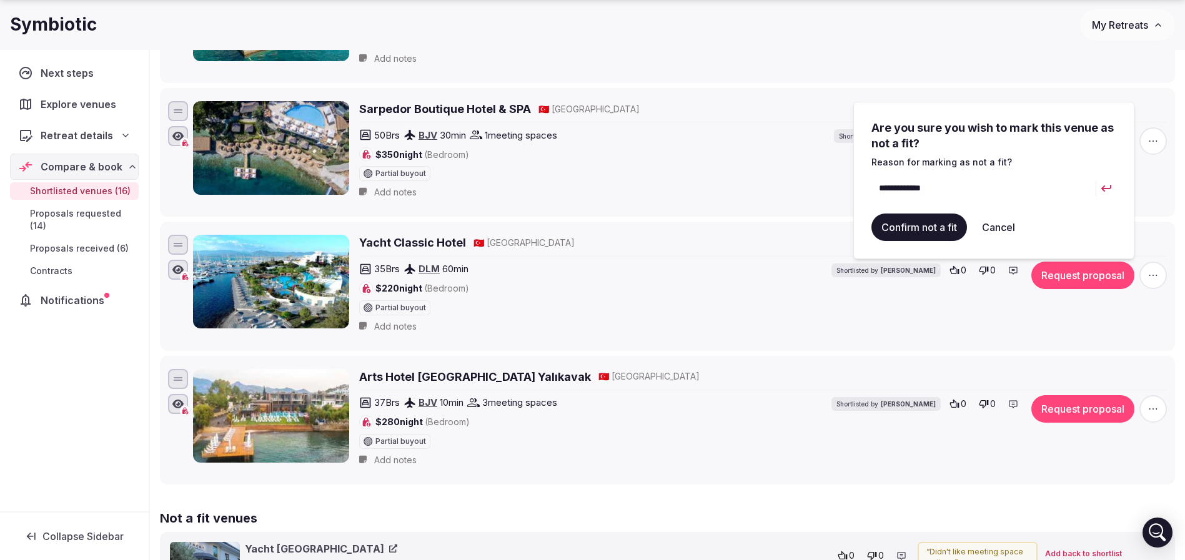
type input "**********"
click at [938, 223] on button "Confirm not a fit" at bounding box center [920, 227] width 96 height 27
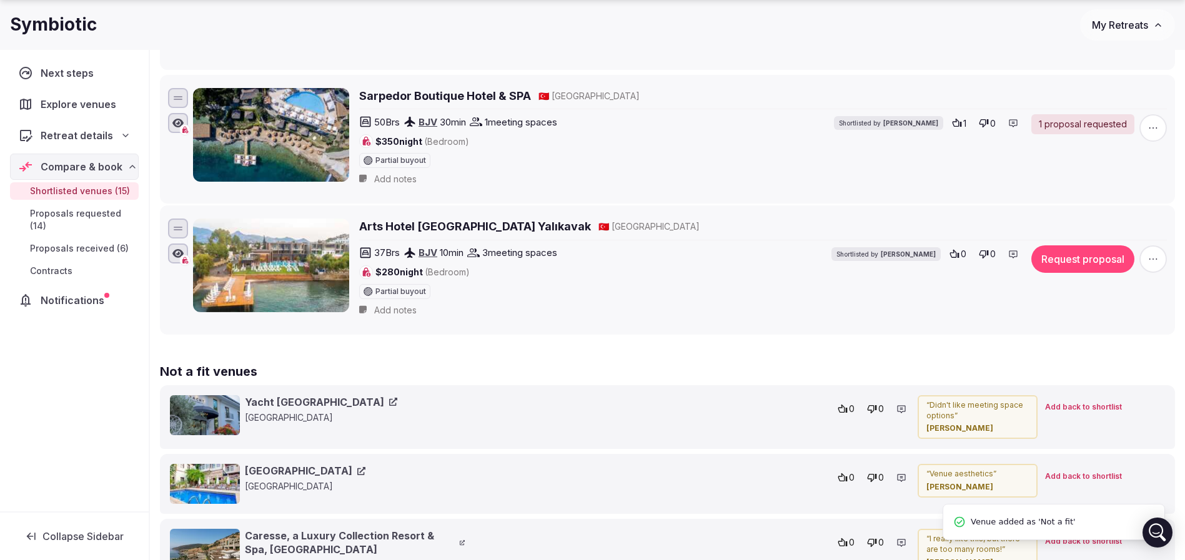
scroll to position [2011, 0]
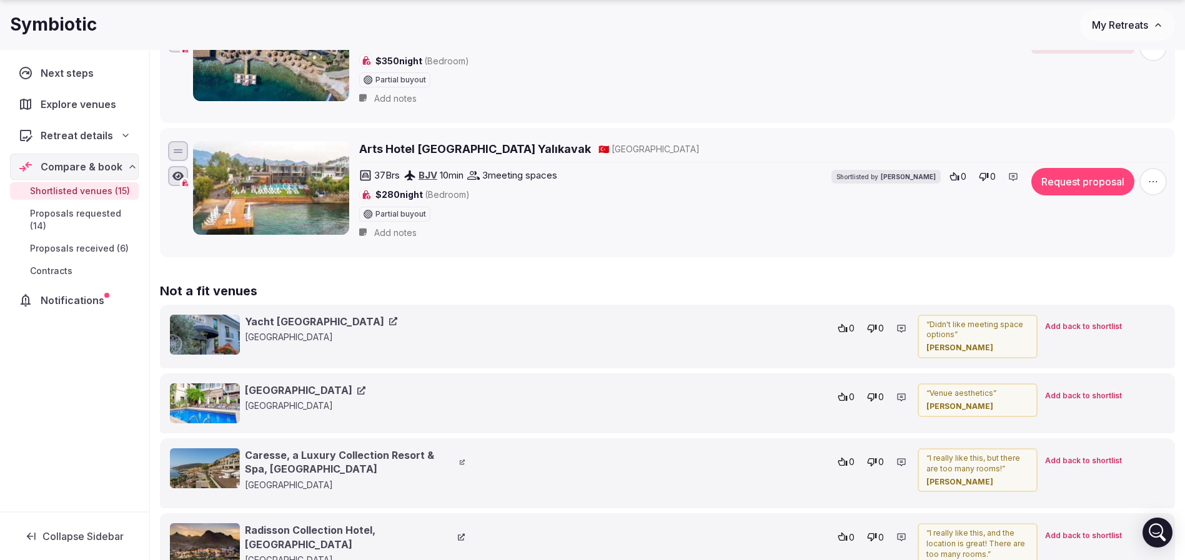
click at [1166, 175] on button "button" at bounding box center [1153, 181] width 27 height 27
click at [1165, 174] on span "button" at bounding box center [1153, 181] width 27 height 27
click at [1158, 171] on span "button" at bounding box center [1153, 181] width 27 height 27
click at [1136, 108] on button "Mark as not a fit" at bounding box center [1120, 106] width 104 height 20
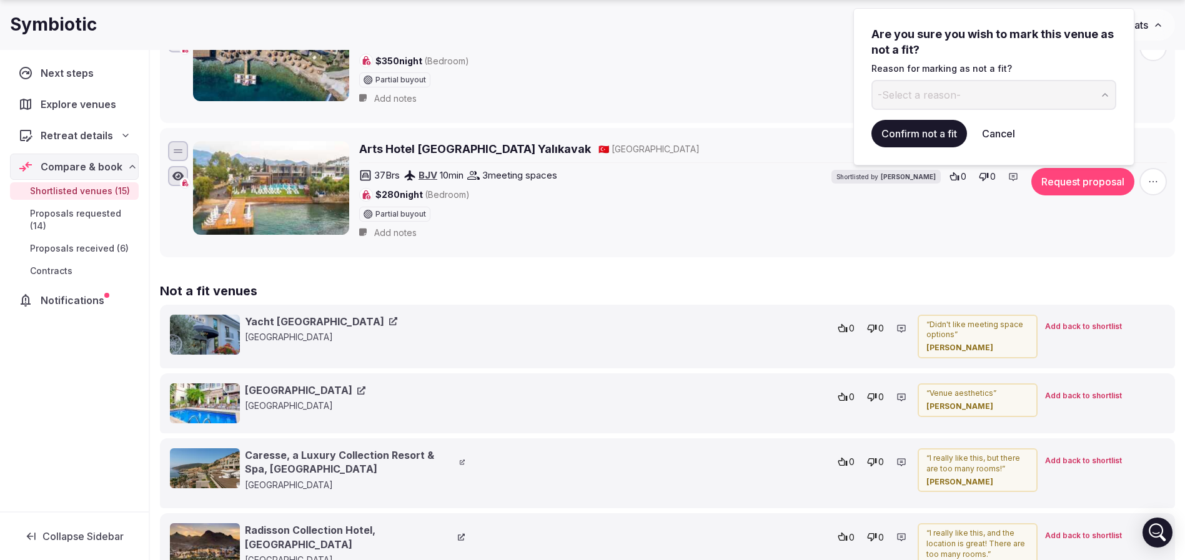
click at [955, 104] on button "-Select a reason-" at bounding box center [994, 95] width 245 height 30
click at [910, 135] on button "Confirm not a fit" at bounding box center [920, 133] width 96 height 27
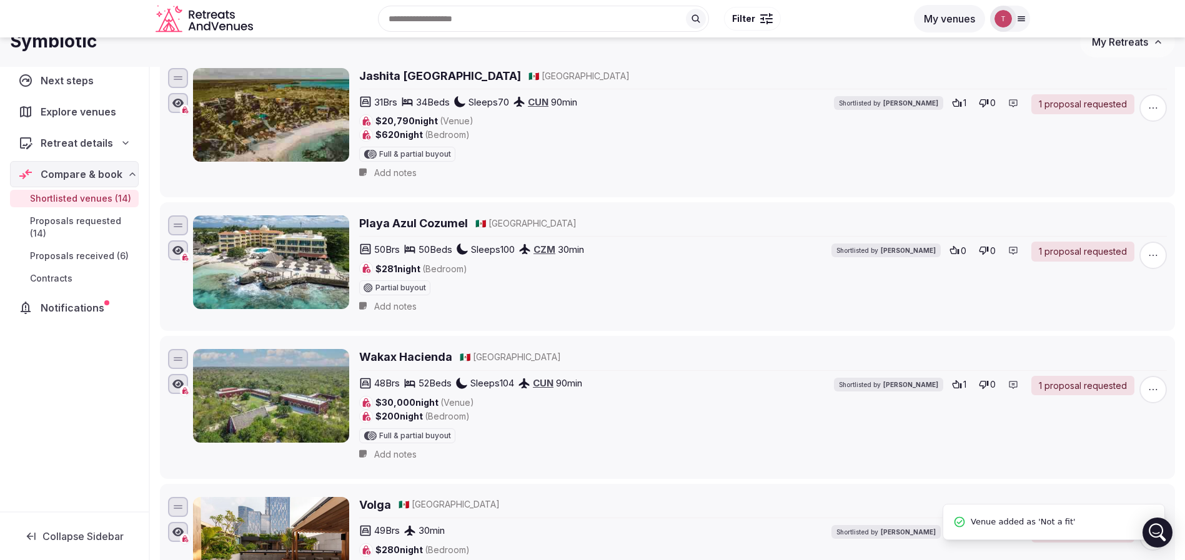
scroll to position [0, 0]
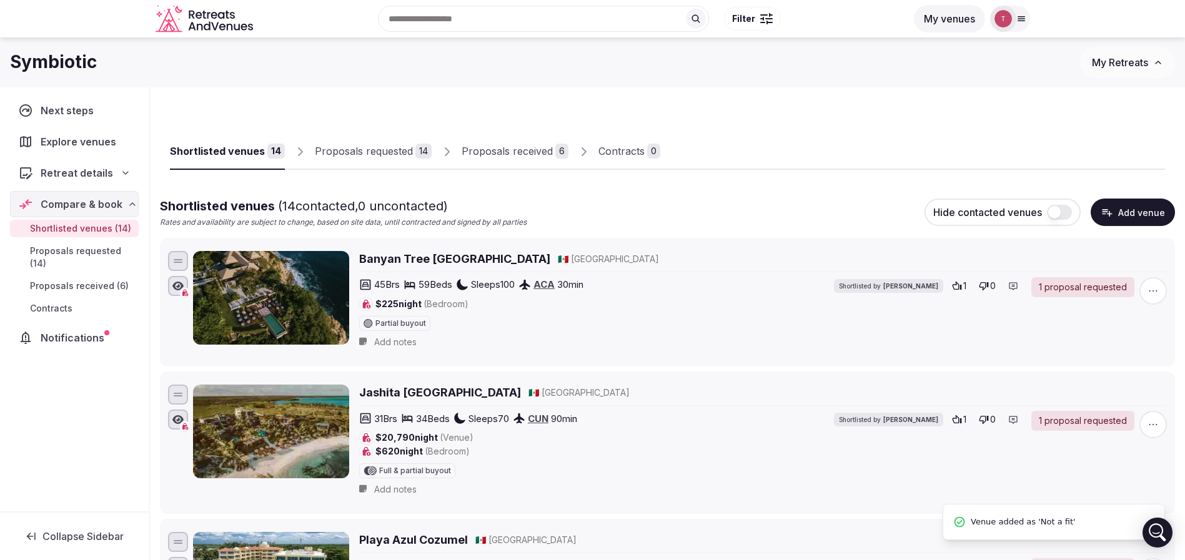
click at [391, 147] on div "Proposals requested" at bounding box center [364, 151] width 98 height 15
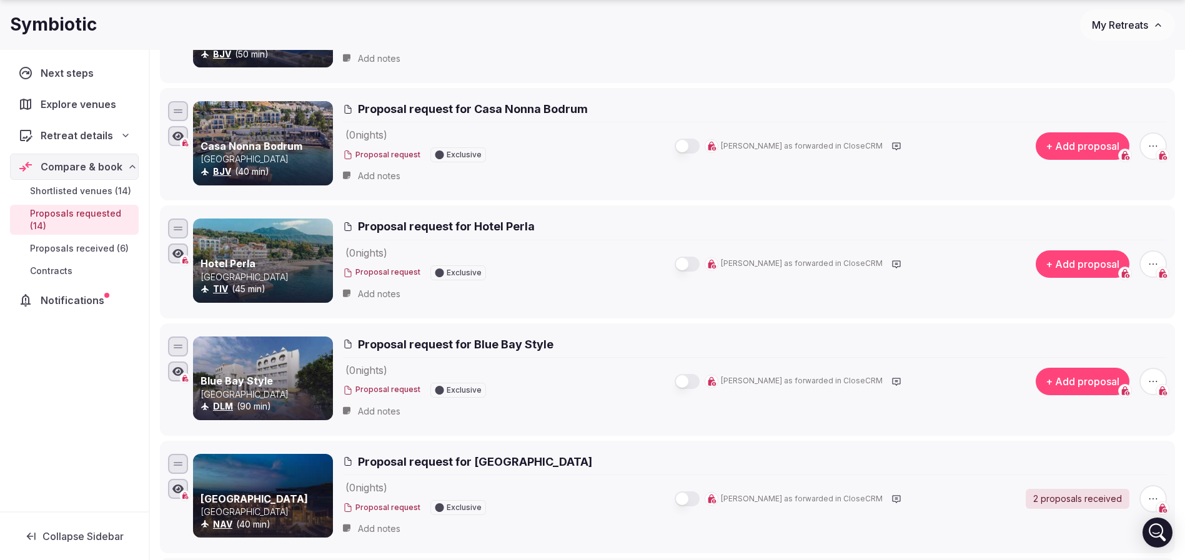
scroll to position [469, 0]
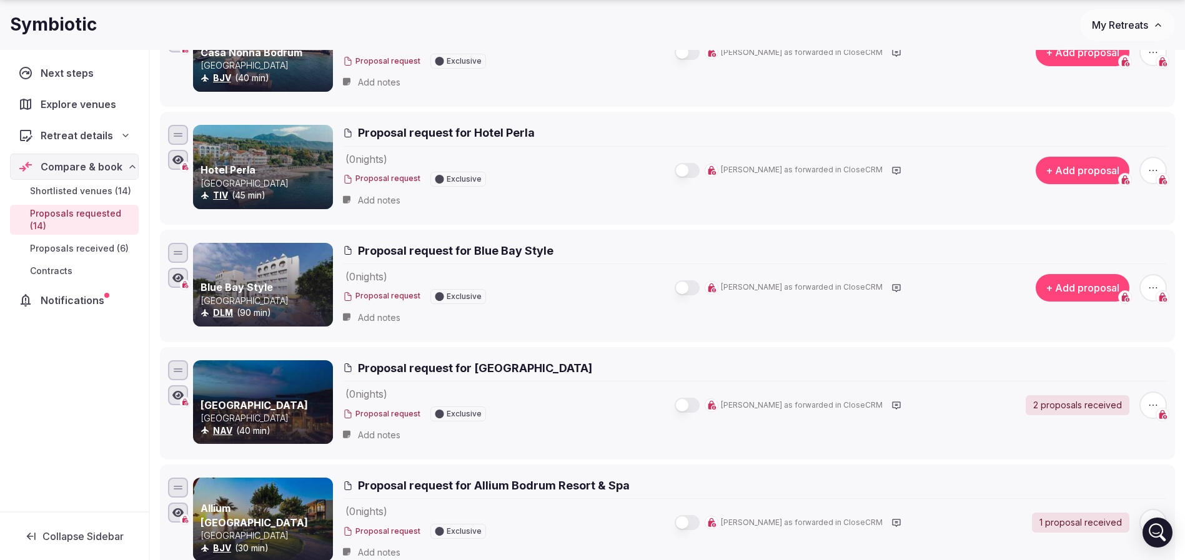
click at [1160, 165] on span "button" at bounding box center [1153, 170] width 27 height 27
click at [1148, 132] on button "Remove proposal request" at bounding box center [1106, 127] width 143 height 20
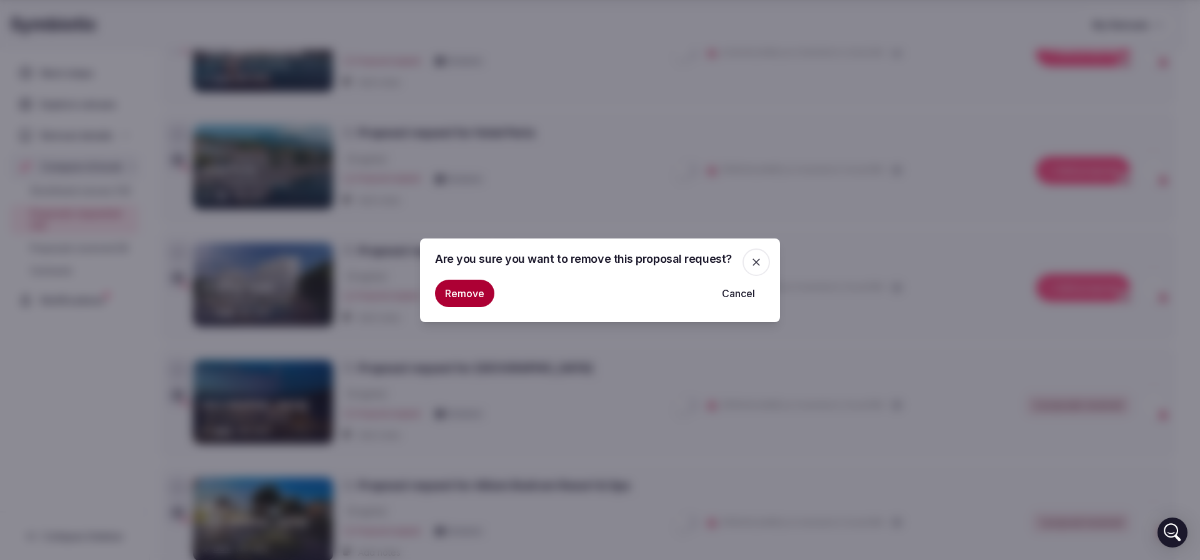
click at [477, 283] on button "Remove" at bounding box center [464, 293] width 59 height 27
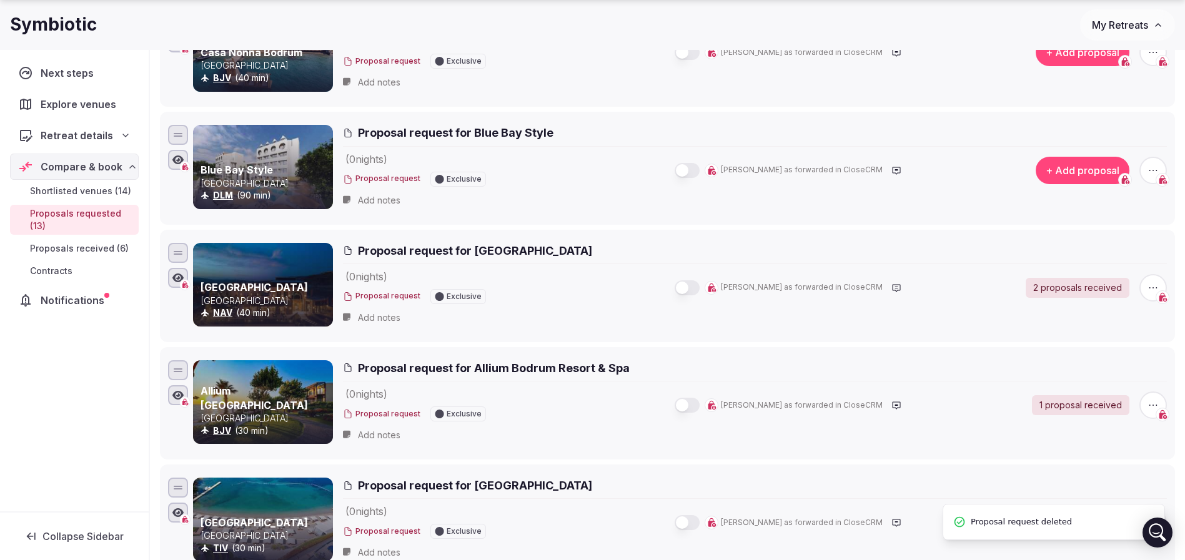
scroll to position [0, 0]
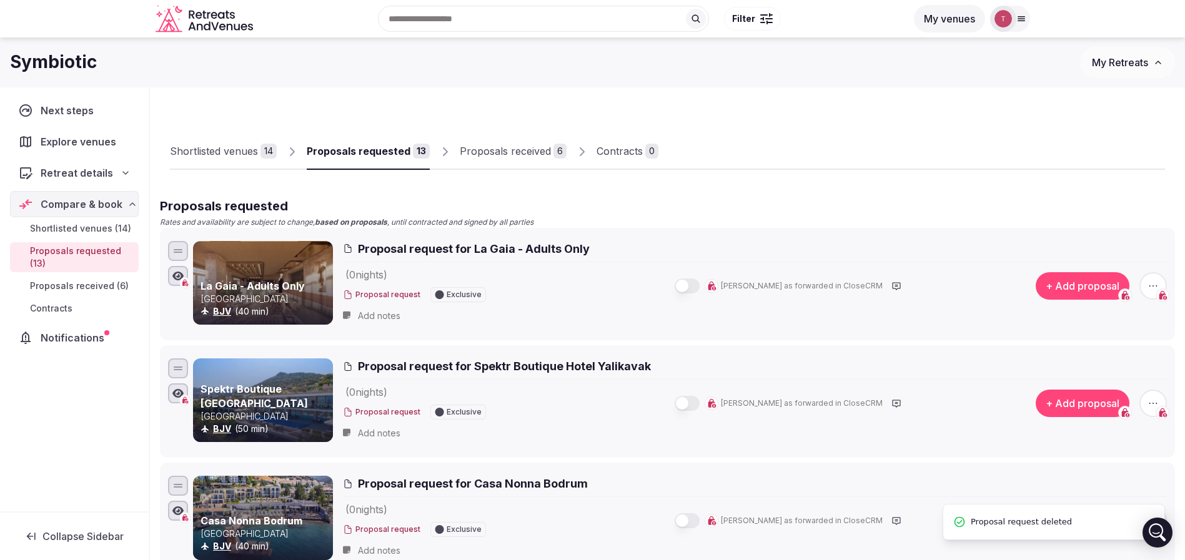
click at [251, 151] on div "Shortlisted venues" at bounding box center [214, 151] width 88 height 15
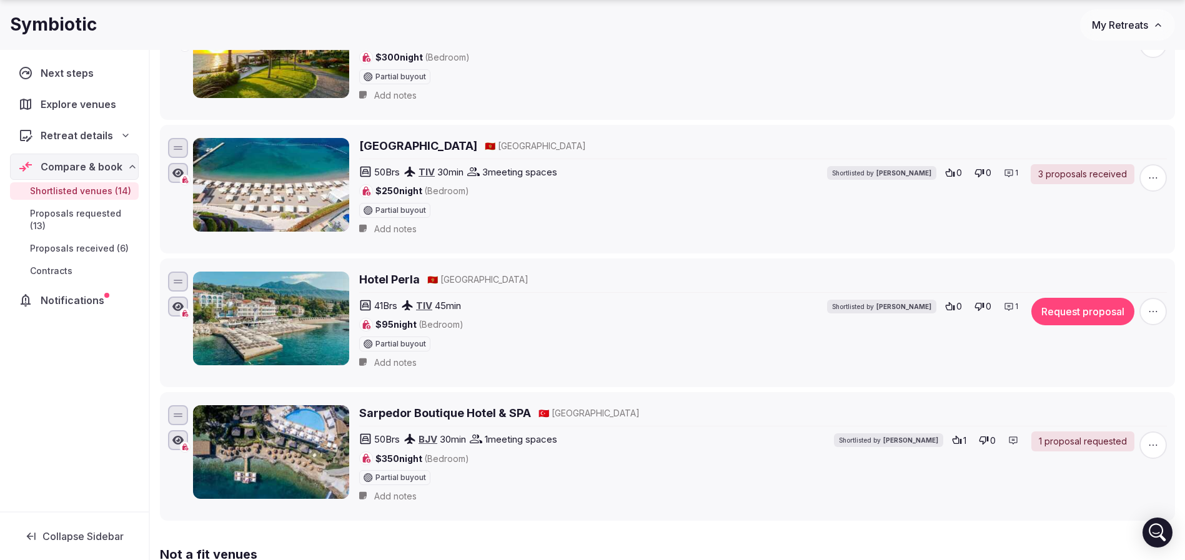
scroll to position [1800, 0]
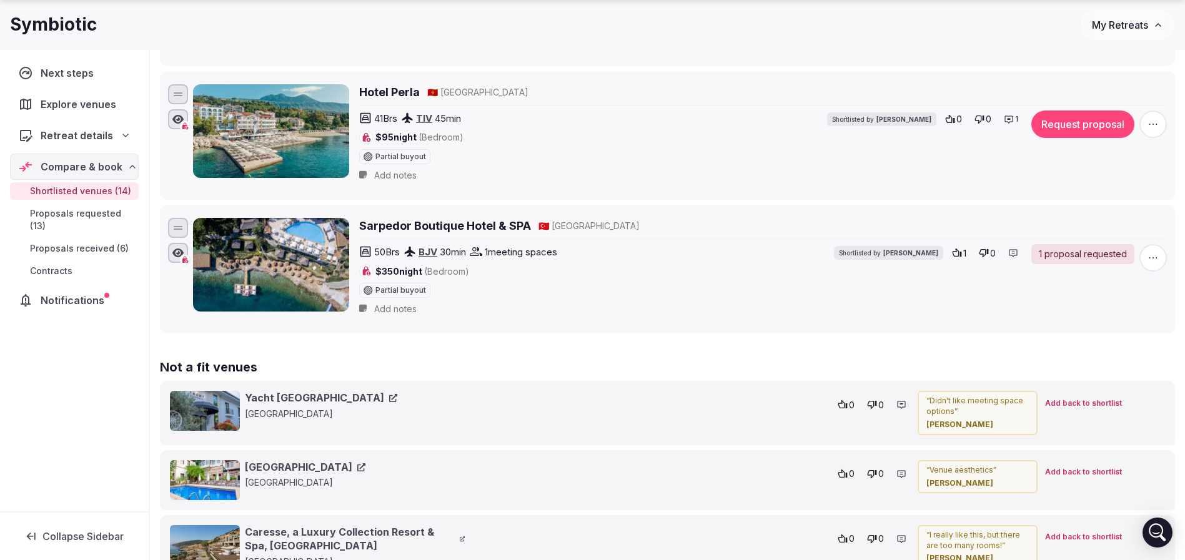
click at [1153, 123] on icon "button" at bounding box center [1153, 124] width 12 height 12
click at [1113, 215] on button "Mark as not a fit" at bounding box center [1120, 212] width 104 height 20
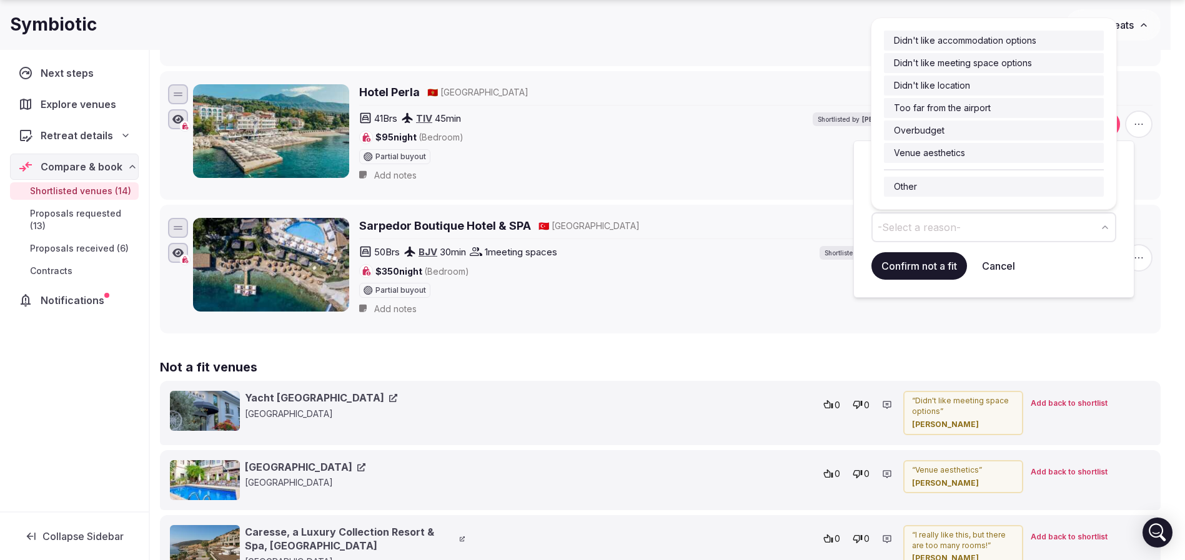
click at [958, 221] on span "-Select a reason-" at bounding box center [919, 228] width 83 height 14
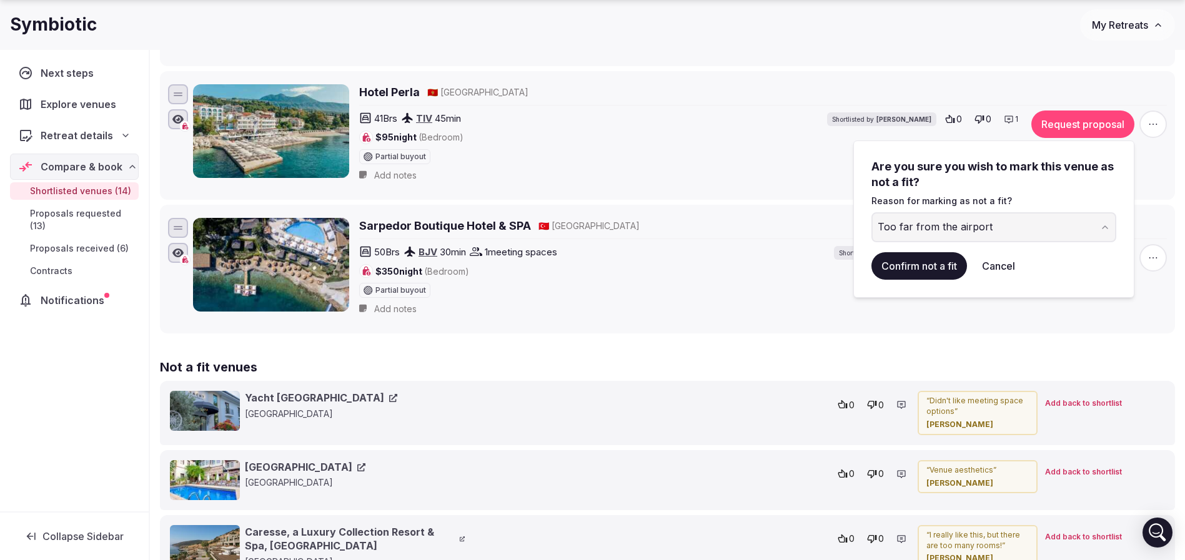
click at [942, 254] on button "Confirm not a fit" at bounding box center [920, 265] width 96 height 27
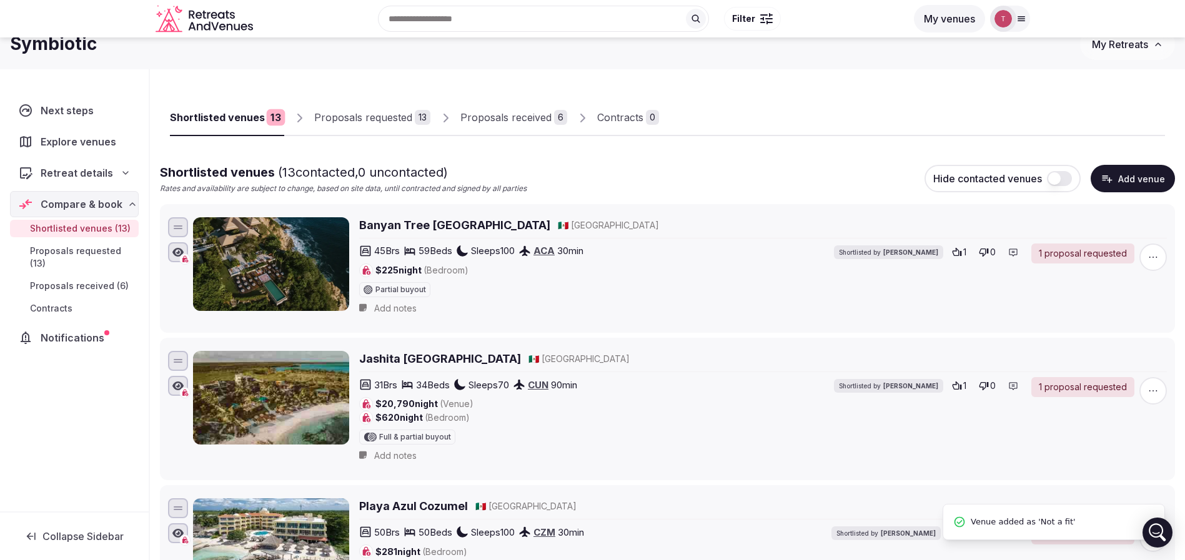
scroll to position [0, 0]
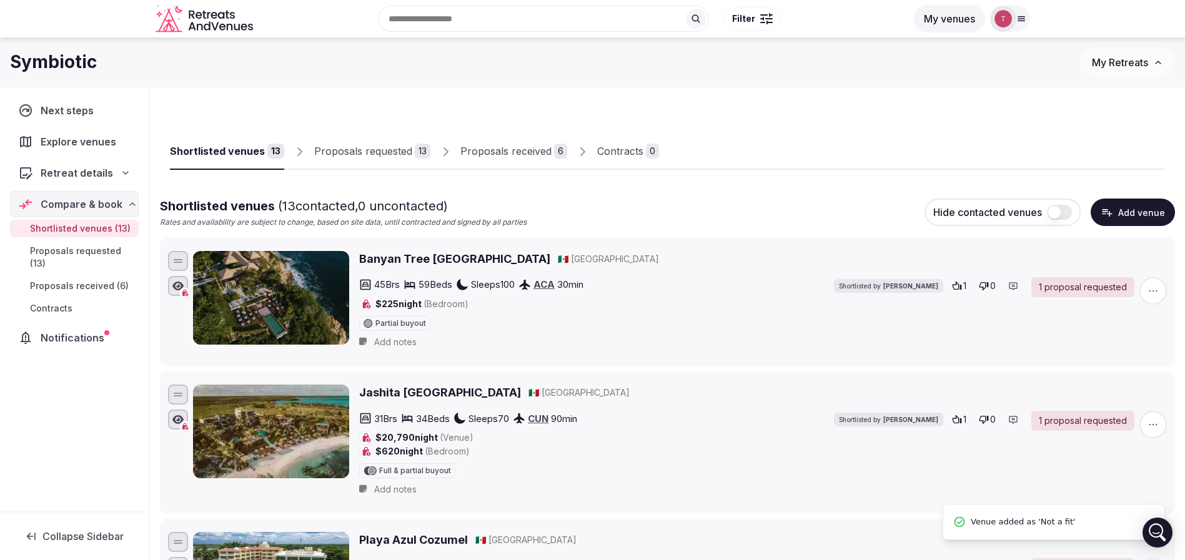
click at [395, 151] on div "Proposals requested" at bounding box center [363, 151] width 98 height 15
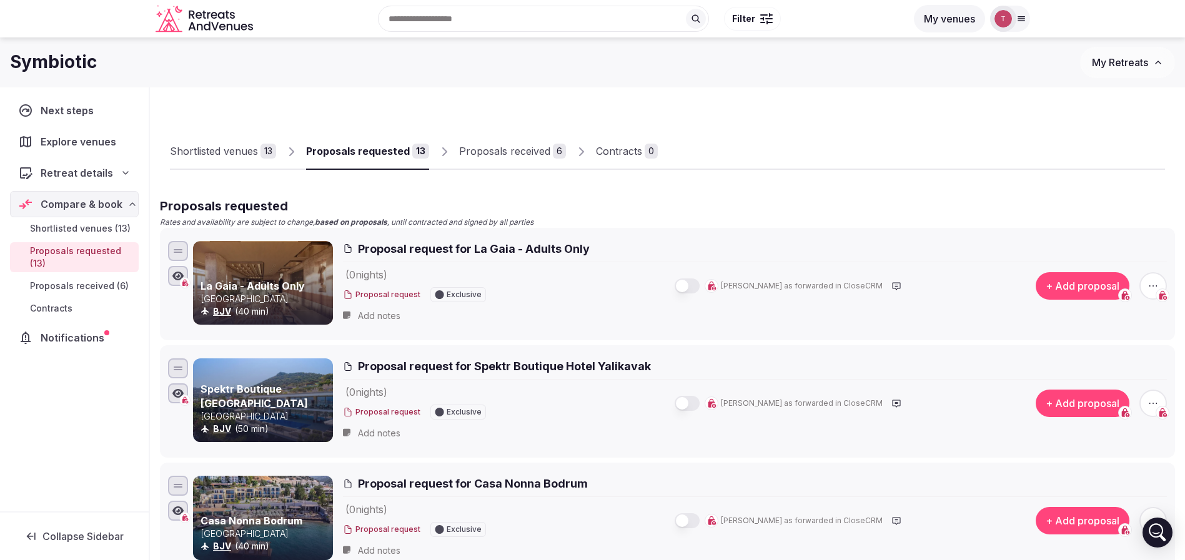
click at [540, 142] on link "Proposals received 6" at bounding box center [512, 152] width 107 height 36
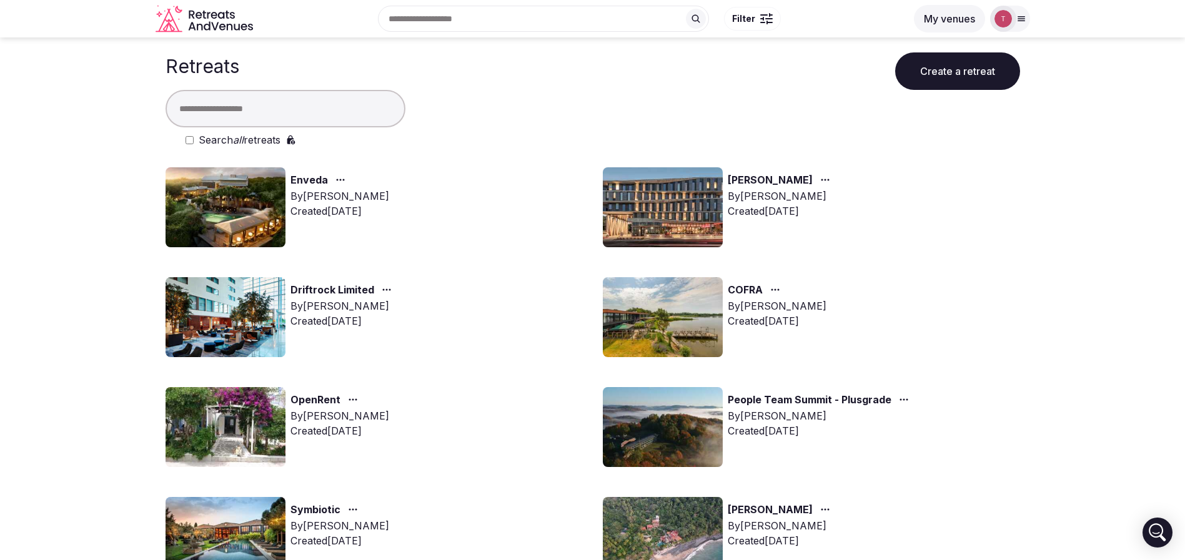
click at [231, 425] on img at bounding box center [226, 427] width 120 height 80
click at [254, 426] on img at bounding box center [226, 427] width 120 height 80
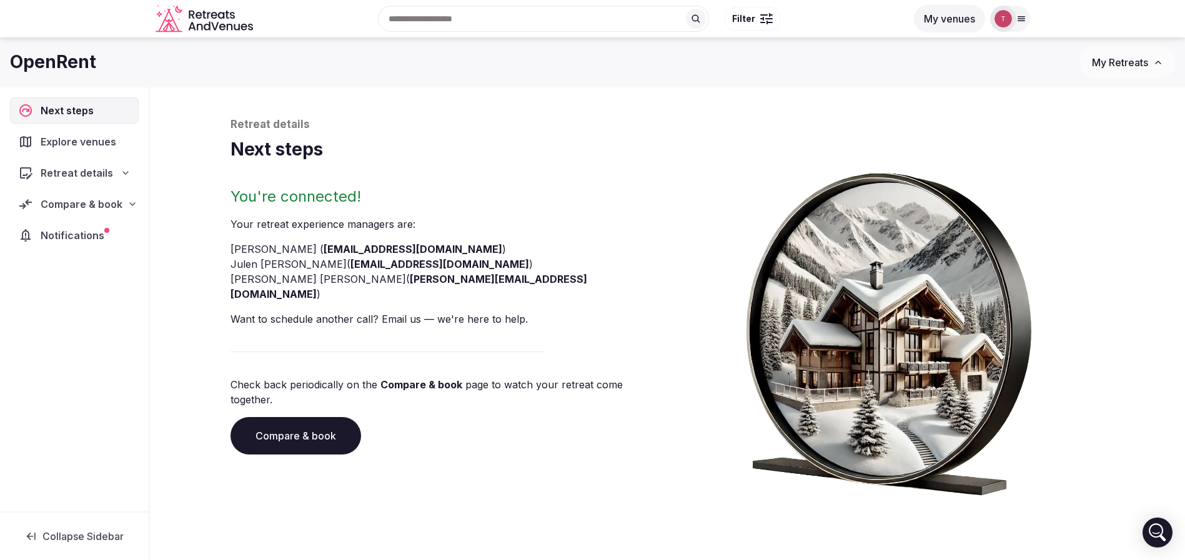
click at [289, 417] on link "Compare & book" at bounding box center [296, 435] width 131 height 37
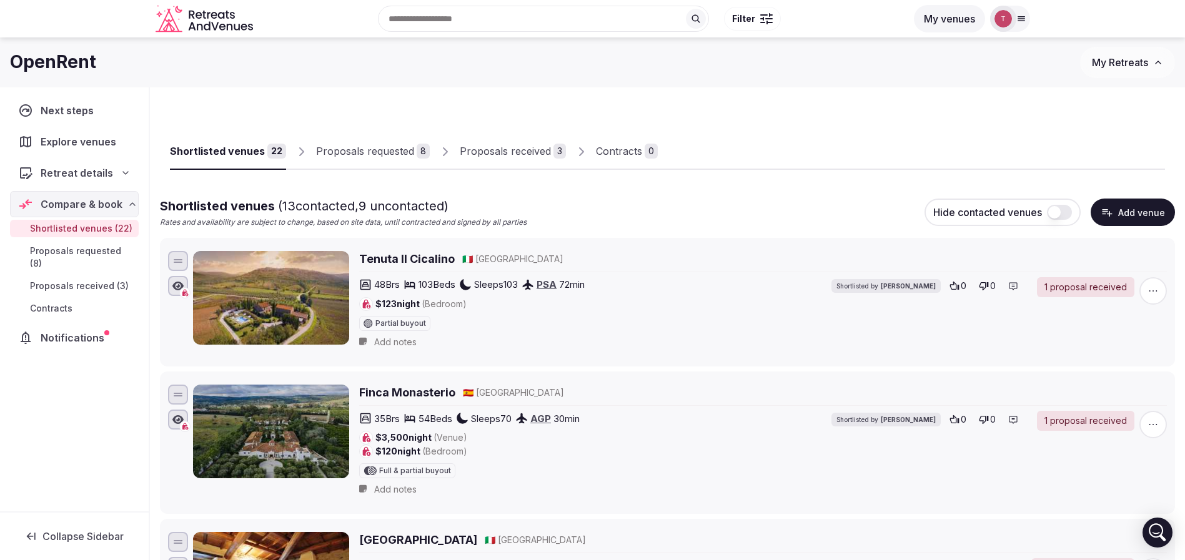
click at [533, 147] on div "Proposals received" at bounding box center [505, 151] width 91 height 15
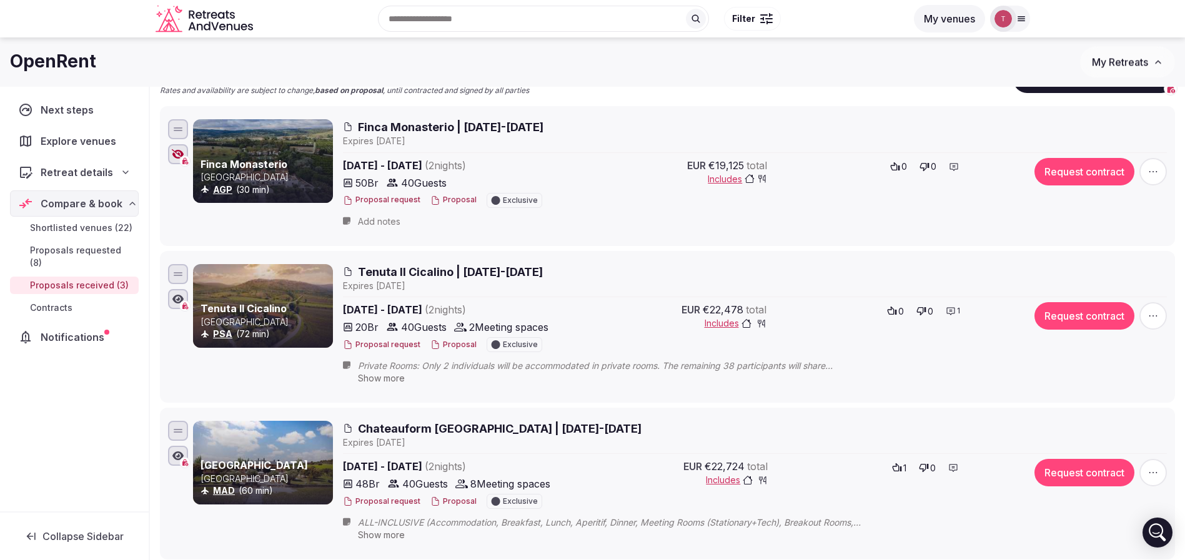
scroll to position [94, 0]
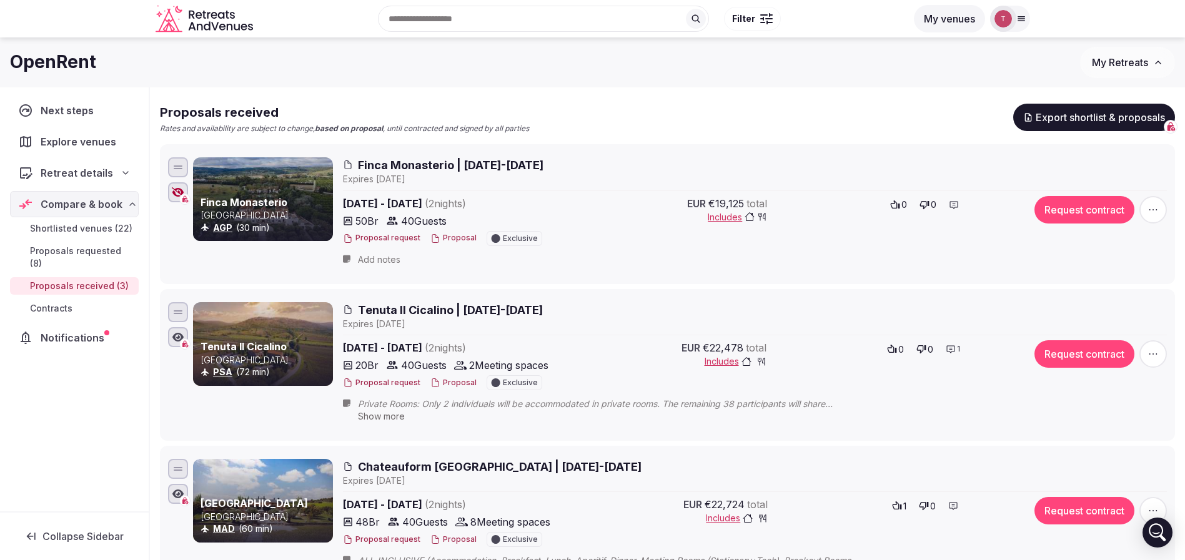
click at [382, 163] on span "Finca Monasterio | 3-5 April 2026" at bounding box center [451, 165] width 186 height 16
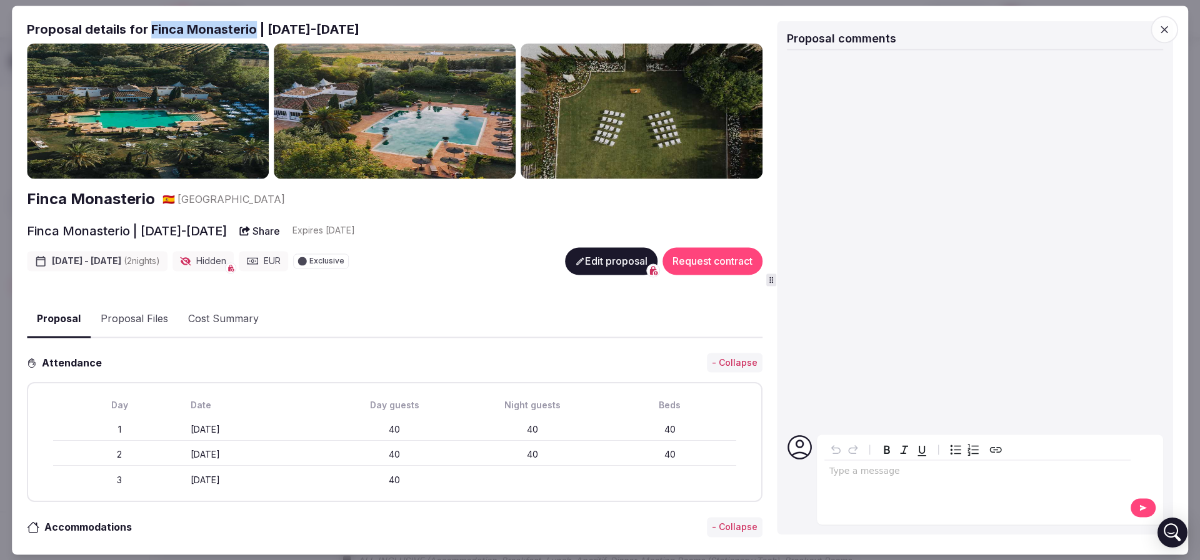
drag, startPoint x: 147, startPoint y: 27, endPoint x: 251, endPoint y: 27, distance: 103.1
click at [251, 27] on h2 "Proposal details for Finca Monasterio | 3-5 April 2026" at bounding box center [394, 29] width 735 height 17
copy h2 "Finca Monasterio"
click at [1170, 32] on span "button" at bounding box center [1163, 29] width 27 height 27
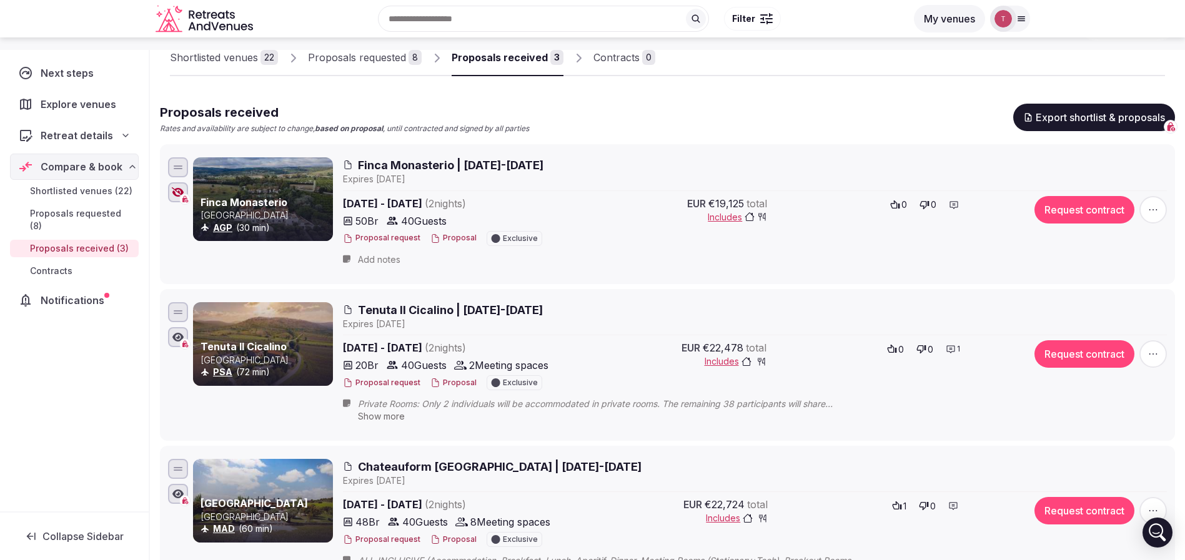
scroll to position [0, 0]
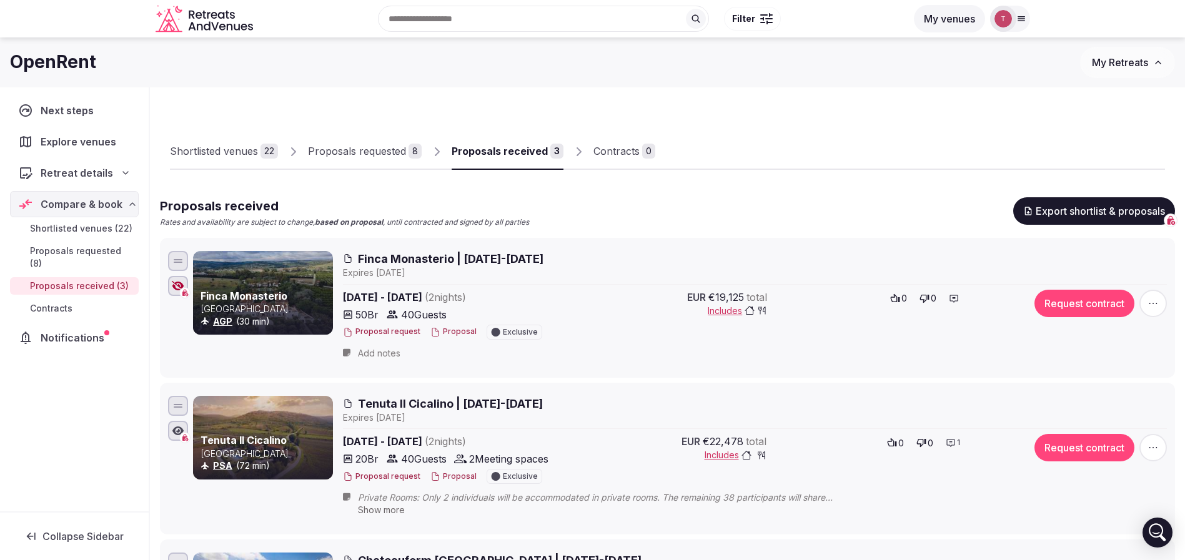
click at [371, 152] on div "Proposals requested" at bounding box center [357, 151] width 98 height 15
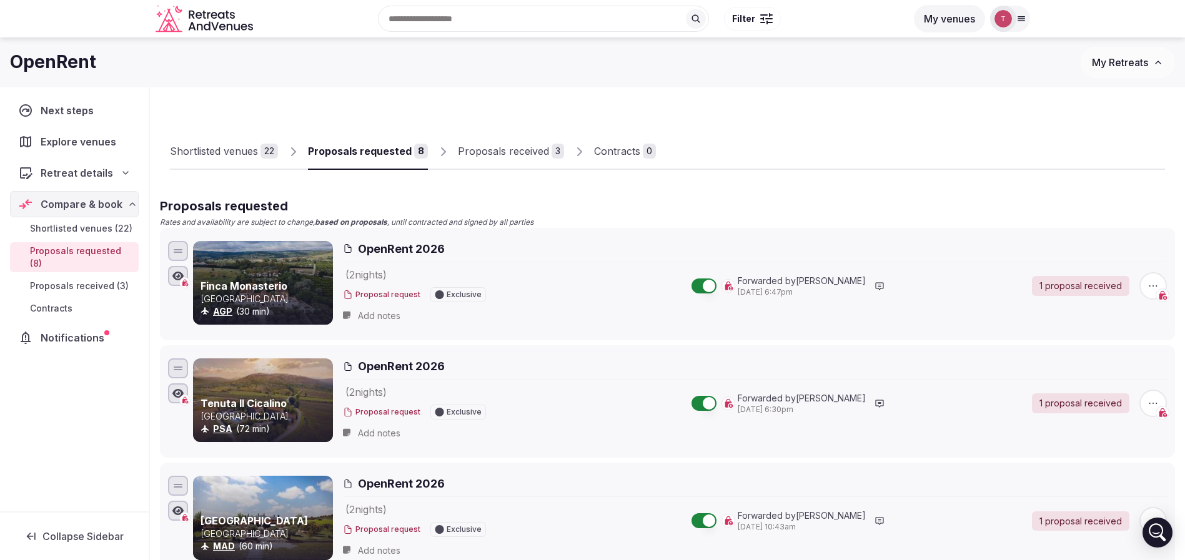
click at [199, 150] on div "Shortlisted venues" at bounding box center [214, 151] width 88 height 15
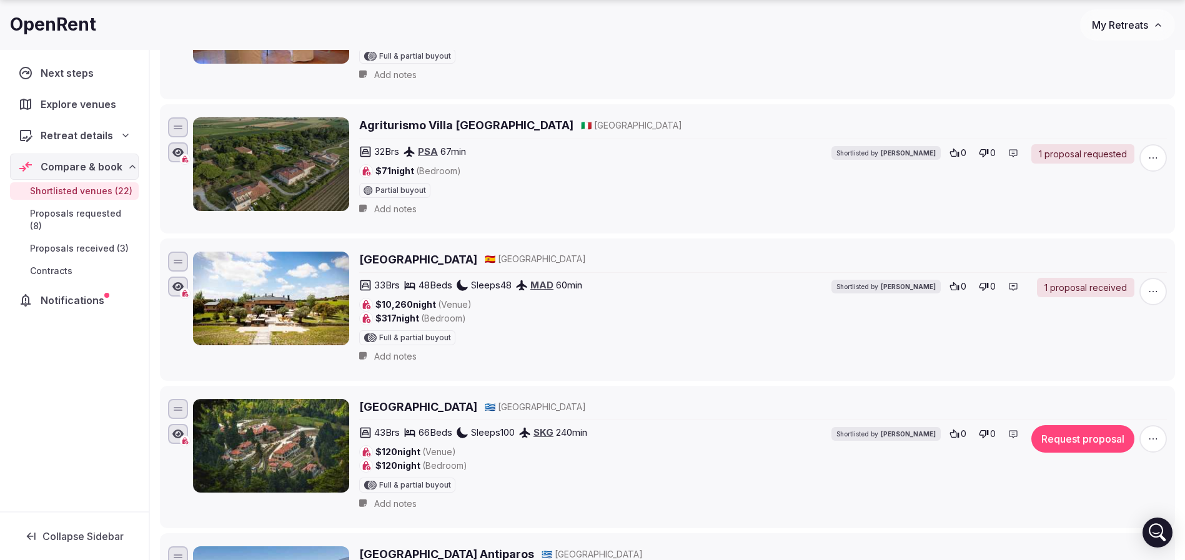
scroll to position [937, 0]
